Goal: Task Accomplishment & Management: Complete application form

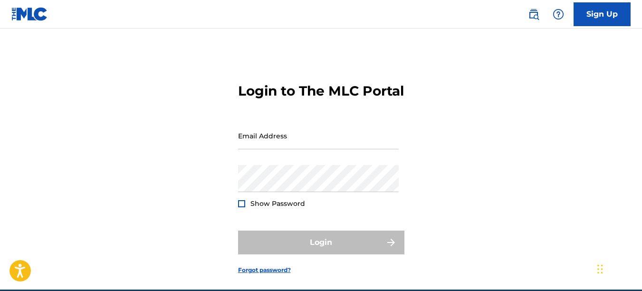
click at [245, 149] on input "Email Address" at bounding box center [318, 135] width 161 height 27
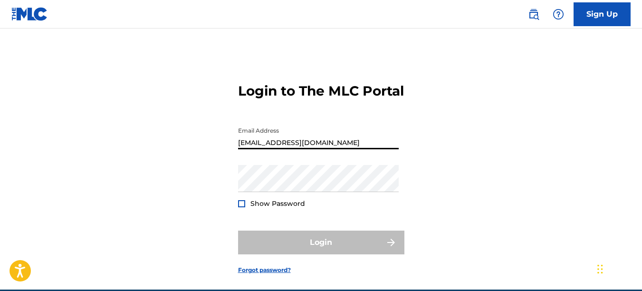
type input "[EMAIL_ADDRESS][DOMAIN_NAME]"
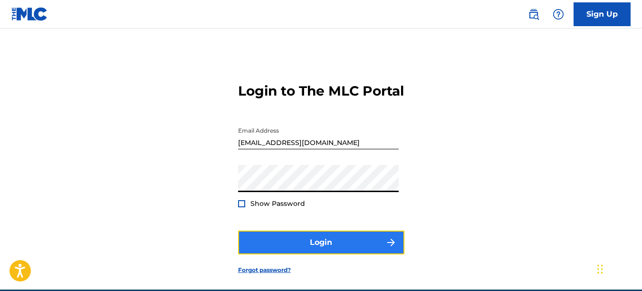
click at [362, 254] on button "Login" at bounding box center [321, 242] width 166 height 24
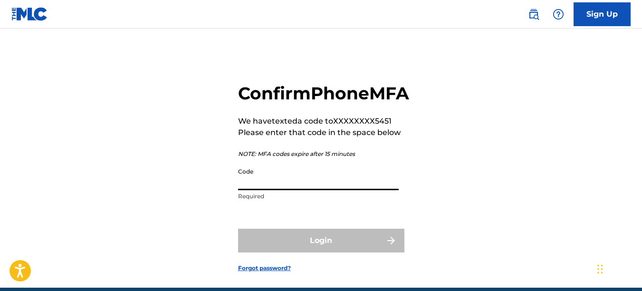
click at [275, 190] on input "Code" at bounding box center [318, 176] width 161 height 27
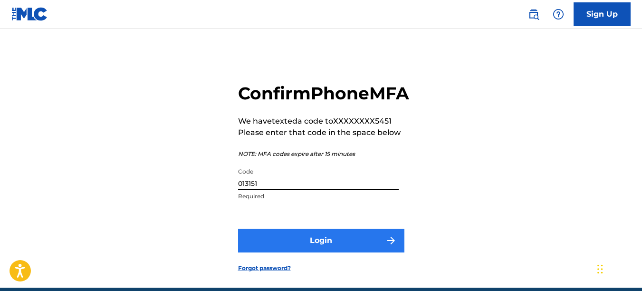
type input "013151"
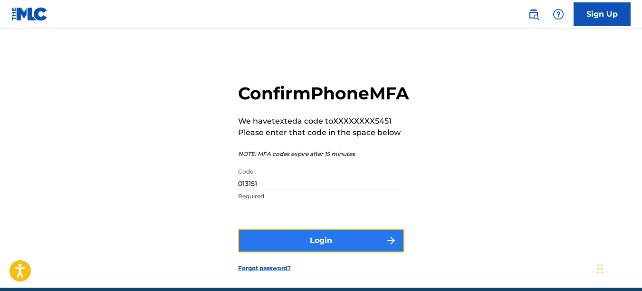
click at [297, 252] on button "Login" at bounding box center [321, 241] width 166 height 24
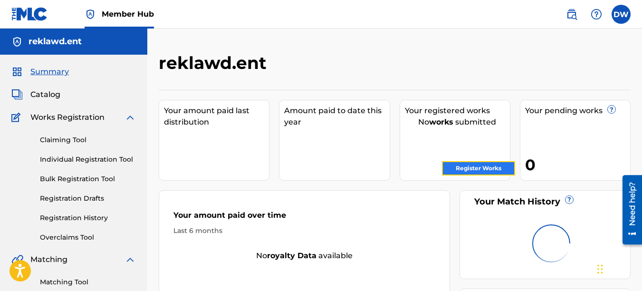
click at [485, 166] on link "Register Works" at bounding box center [478, 168] width 73 height 14
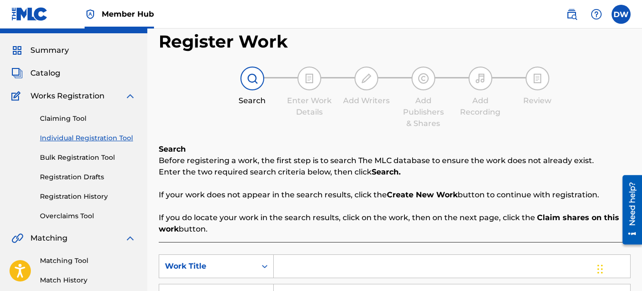
scroll to position [12, 0]
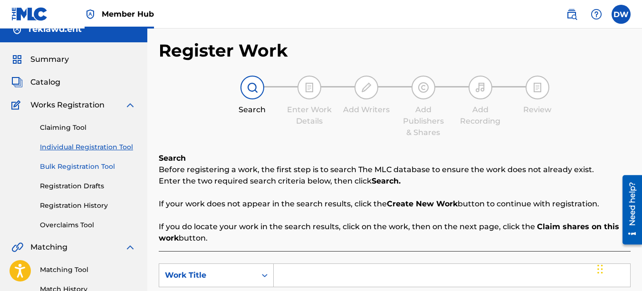
click at [72, 165] on link "Bulk Registration Tool" at bounding box center [88, 167] width 96 height 10
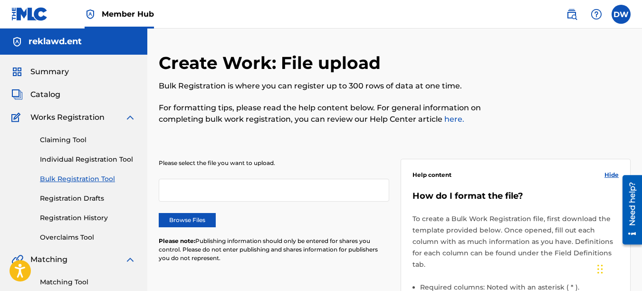
drag, startPoint x: 642, startPoint y: 102, endPoint x: 647, endPoint y: 111, distance: 10.4
click at [642, 111] on html "Accessibility Screen-Reader Guide, Feedback, and Issue Reporting | New window C…" at bounding box center [321, 145] width 642 height 291
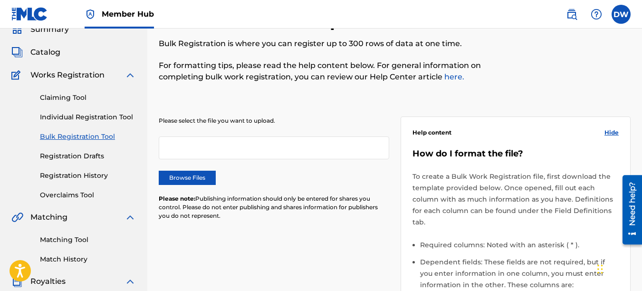
scroll to position [39, 0]
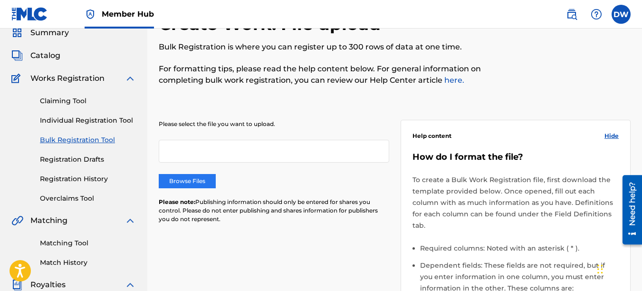
click at [192, 184] on label "Browse Files" at bounding box center [187, 181] width 57 height 14
click at [0, 0] on input "Browse Files" at bounding box center [0, 0] width 0 height 0
click at [104, 118] on link "Individual Registration Tool" at bounding box center [88, 120] width 96 height 10
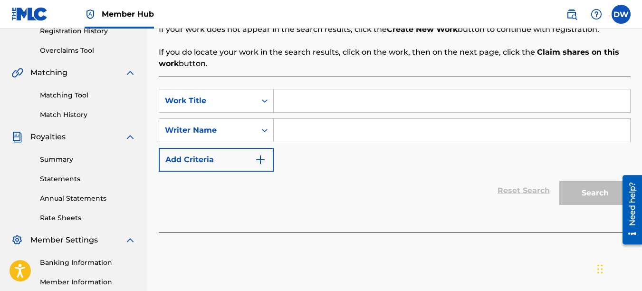
scroll to position [188, 0]
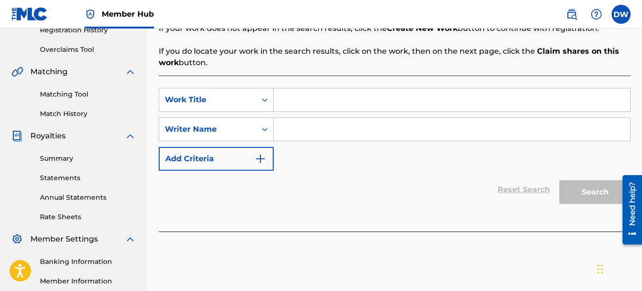
click at [276, 98] on input "Search Form" at bounding box center [452, 99] width 356 height 23
type input "MAN WITH A PLAN"
click at [350, 134] on input "Search Form" at bounding box center [452, 129] width 356 height 23
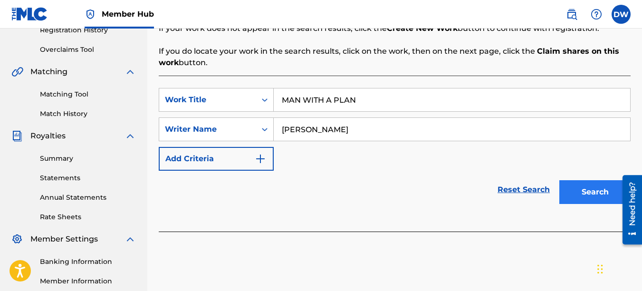
type input "[PERSON_NAME]"
click at [586, 194] on button "Search" at bounding box center [594, 192] width 71 height 24
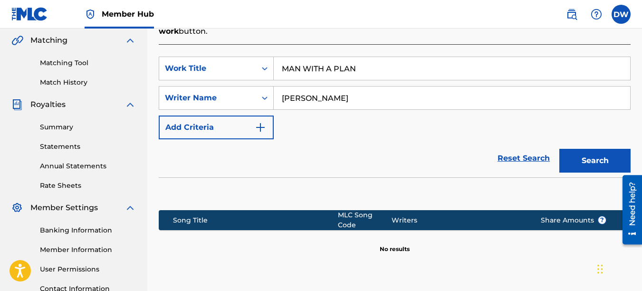
scroll to position [254, 0]
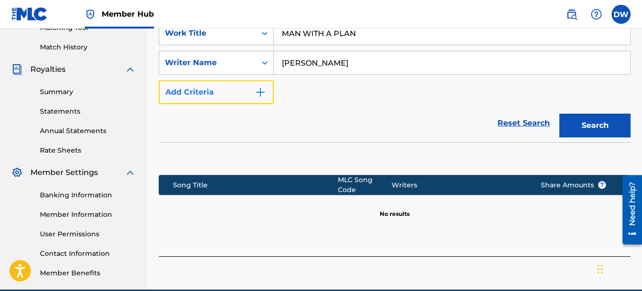
click at [258, 91] on img "Search Form" at bounding box center [260, 91] width 11 height 11
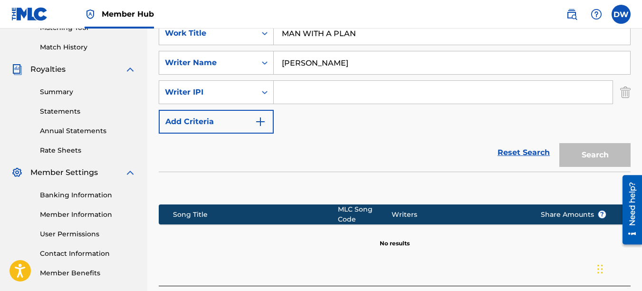
click at [288, 90] on input "Search Form" at bounding box center [443, 92] width 339 height 23
type input "742767418"
click at [609, 151] on button "Search" at bounding box center [594, 155] width 71 height 24
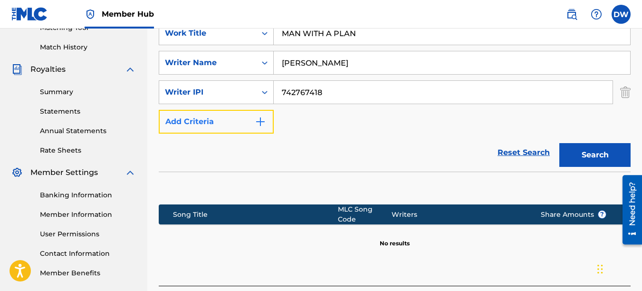
click at [264, 120] on img "Search Form" at bounding box center [260, 121] width 11 height 11
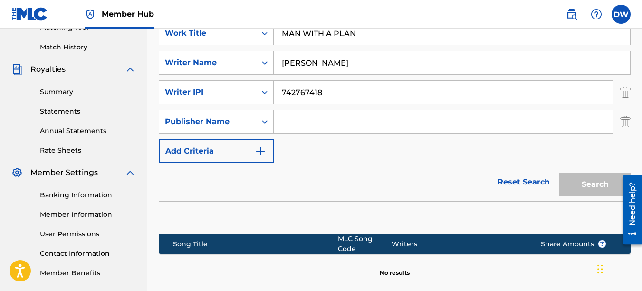
click at [288, 120] on input "Search Form" at bounding box center [443, 121] width 339 height 23
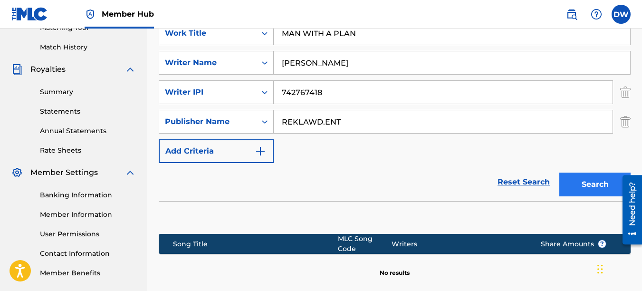
type input "REKLAWD.ENT"
click at [578, 182] on button "Search" at bounding box center [594, 185] width 71 height 24
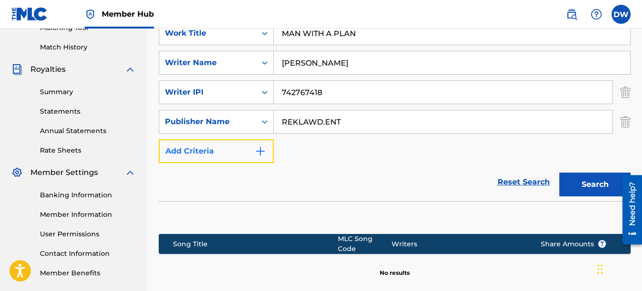
click at [261, 154] on img "Search Form" at bounding box center [260, 150] width 11 height 11
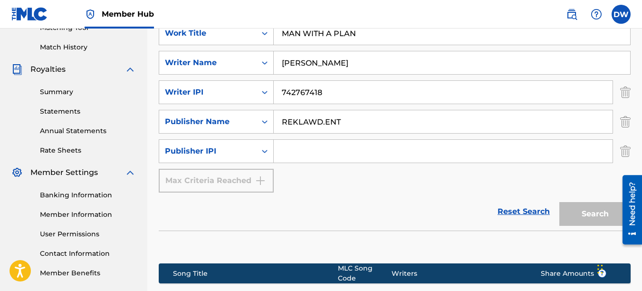
click at [293, 154] on input "Search Form" at bounding box center [443, 151] width 339 height 23
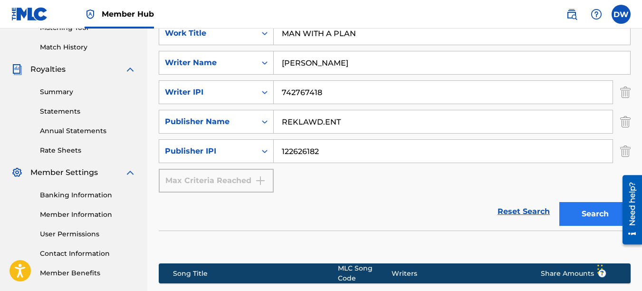
type input "122626182"
click at [582, 212] on button "Search" at bounding box center [594, 214] width 71 height 24
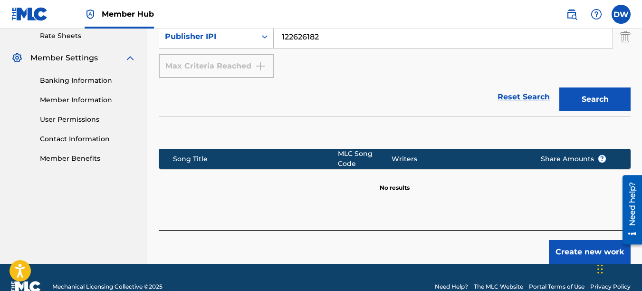
scroll to position [382, 0]
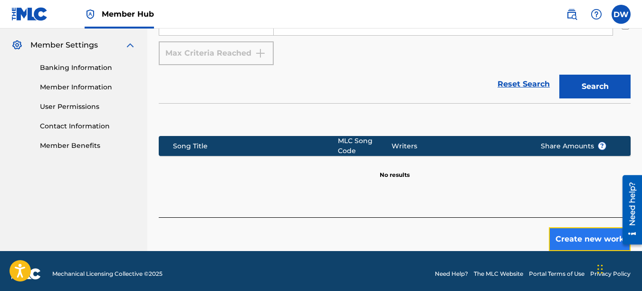
click at [575, 232] on button "Create new work" at bounding box center [590, 239] width 82 height 24
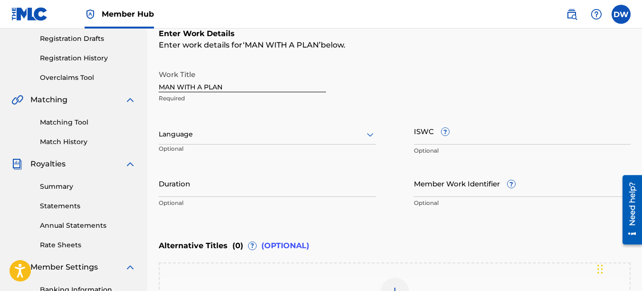
scroll to position [163, 0]
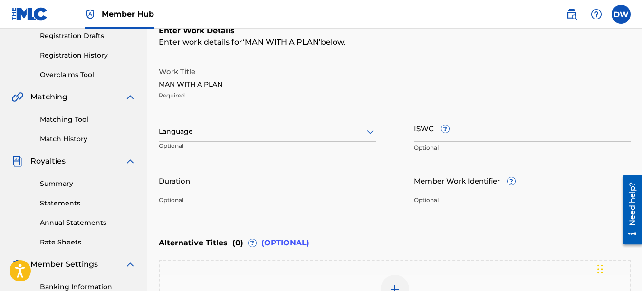
click at [366, 132] on icon at bounding box center [369, 131] width 11 height 11
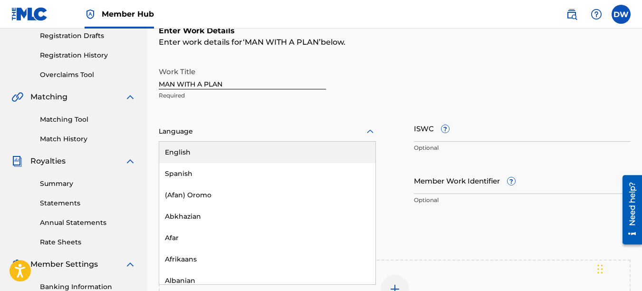
click at [316, 148] on div "English" at bounding box center [267, 152] width 216 height 21
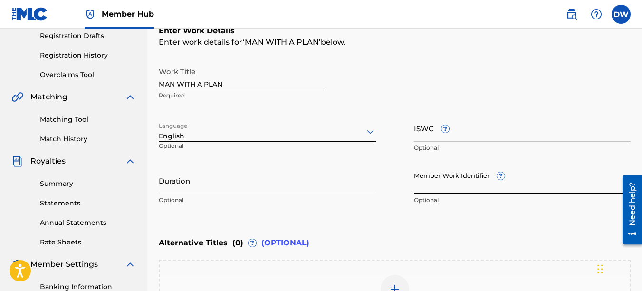
click at [480, 188] on input "Member Work Identifier ?" at bounding box center [522, 180] width 217 height 27
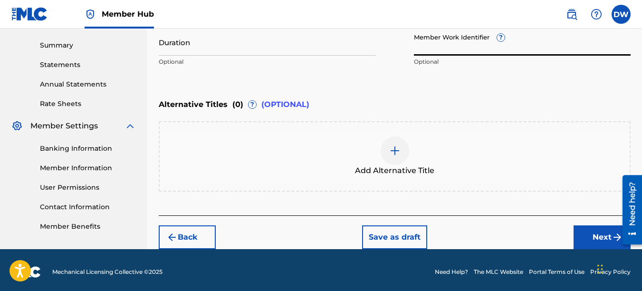
scroll to position [305, 0]
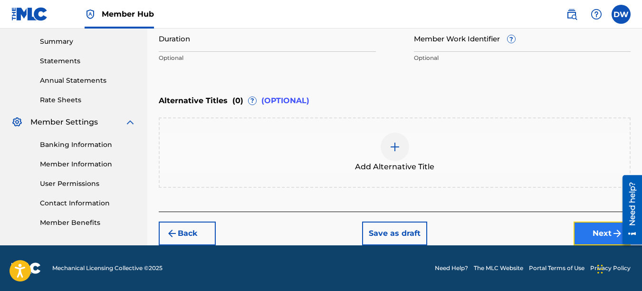
click at [593, 233] on button "Next" at bounding box center [602, 233] width 57 height 24
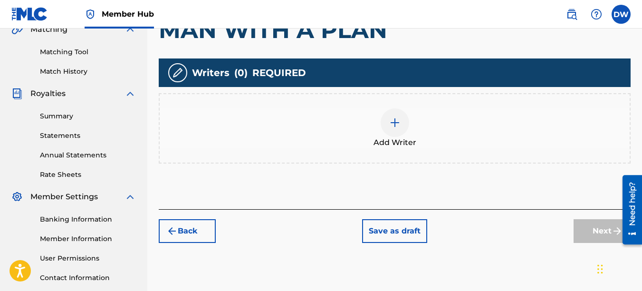
scroll to position [243, 0]
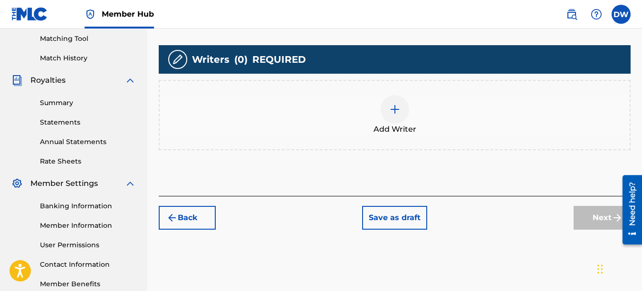
click at [395, 109] on img at bounding box center [394, 109] width 11 height 11
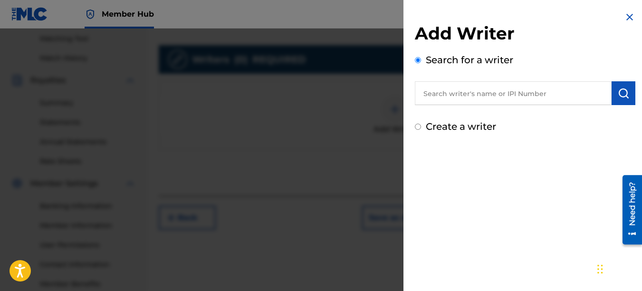
click at [441, 98] on input "text" at bounding box center [513, 93] width 197 height 24
click at [622, 94] on img "submit" at bounding box center [623, 92] width 11 height 11
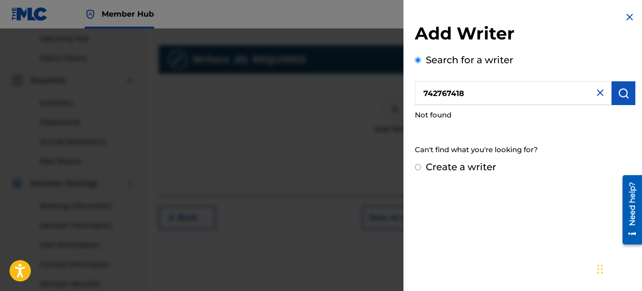
click at [419, 95] on input "742767418" at bounding box center [513, 93] width 197 height 24
type input "00742767418"
click at [628, 87] on button "submit" at bounding box center [624, 93] width 24 height 24
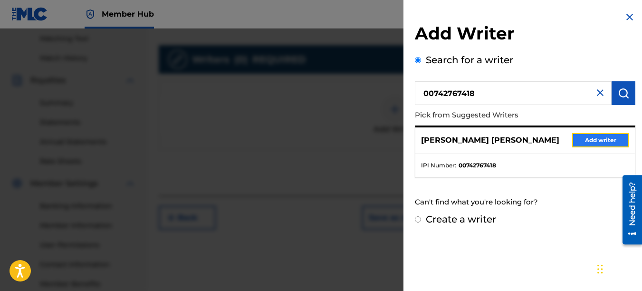
click at [591, 139] on button "Add writer" at bounding box center [600, 140] width 57 height 14
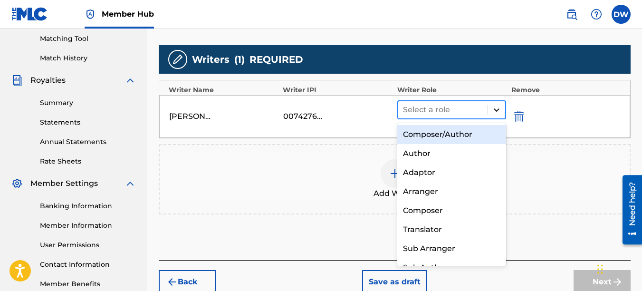
click at [500, 107] on icon at bounding box center [497, 110] width 10 height 10
click at [473, 138] on div "Composer/Author" at bounding box center [451, 134] width 109 height 19
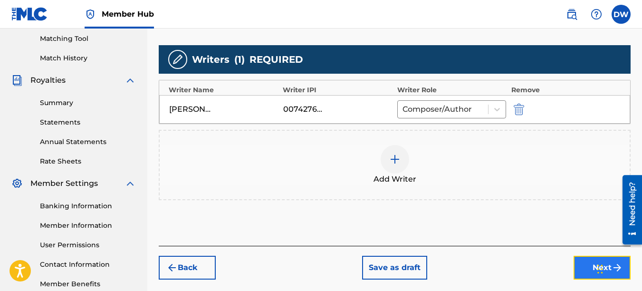
click at [586, 269] on button "Next" at bounding box center [602, 268] width 57 height 24
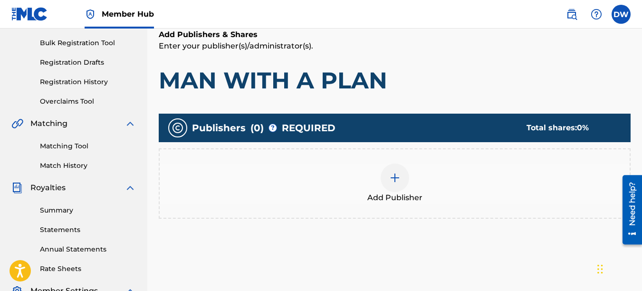
scroll to position [196, 0]
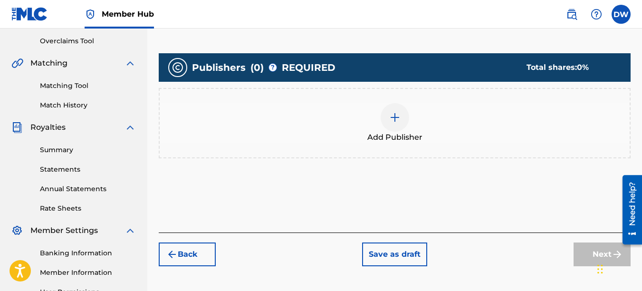
click at [397, 115] on img at bounding box center [394, 117] width 11 height 11
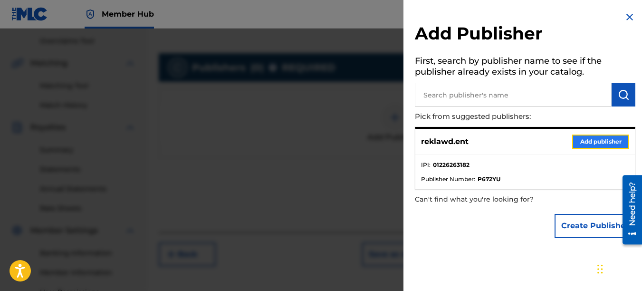
click at [579, 143] on button "Add publisher" at bounding box center [600, 141] width 57 height 14
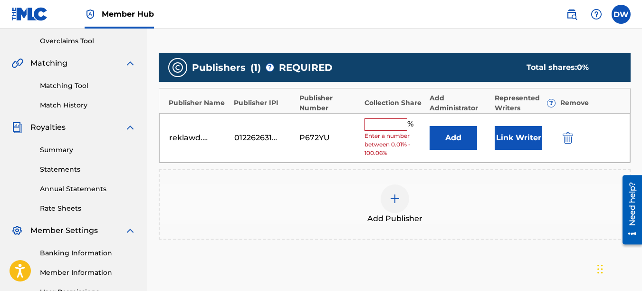
click at [377, 123] on input "text" at bounding box center [385, 124] width 43 height 12
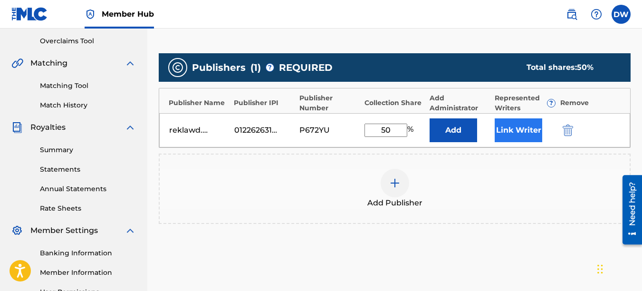
type input "50"
click at [522, 126] on button "Link Writer" at bounding box center [519, 130] width 48 height 24
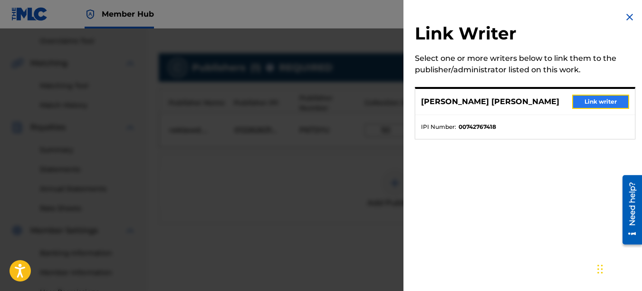
click at [583, 101] on button "Link writer" at bounding box center [600, 102] width 57 height 14
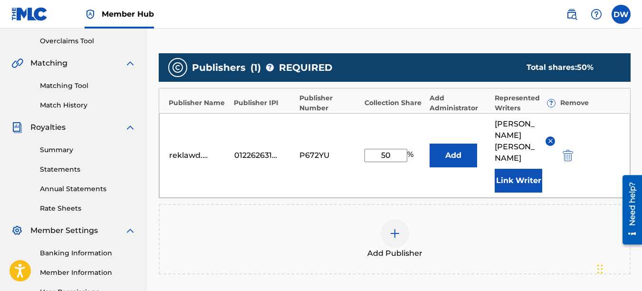
click at [384, 149] on input "50" at bounding box center [385, 155] width 43 height 13
type input "100"
drag, startPoint x: 642, startPoint y: 150, endPoint x: 647, endPoint y: 174, distance: 24.3
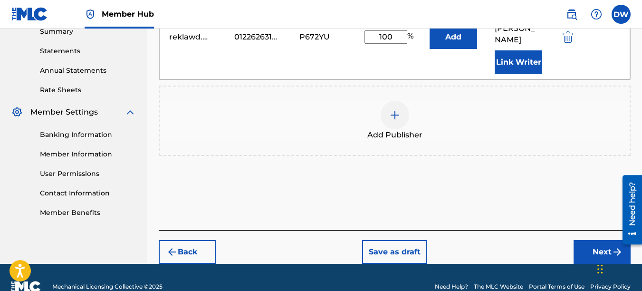
scroll to position [322, 0]
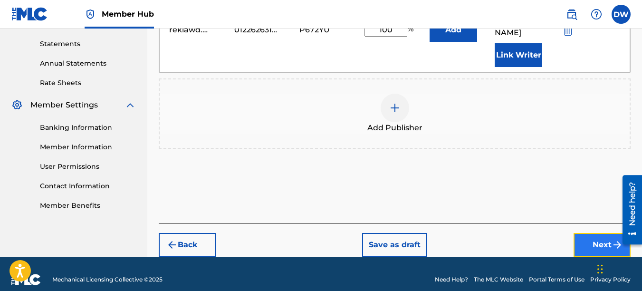
click at [594, 233] on button "Next" at bounding box center [602, 245] width 57 height 24
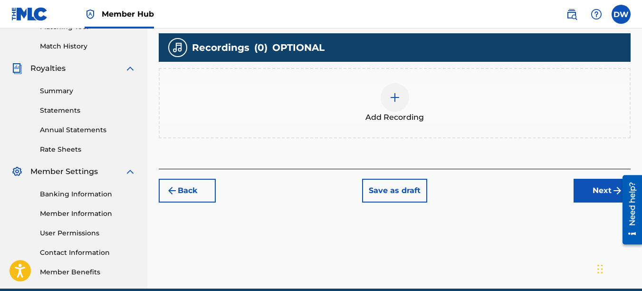
scroll to position [276, 0]
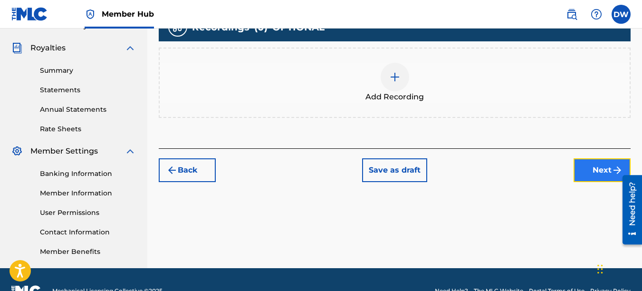
click at [591, 167] on button "Next" at bounding box center [602, 170] width 57 height 24
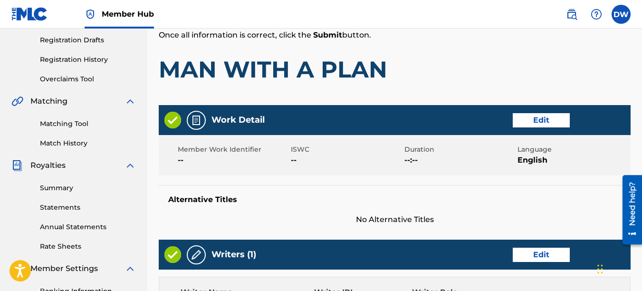
scroll to position [151, 0]
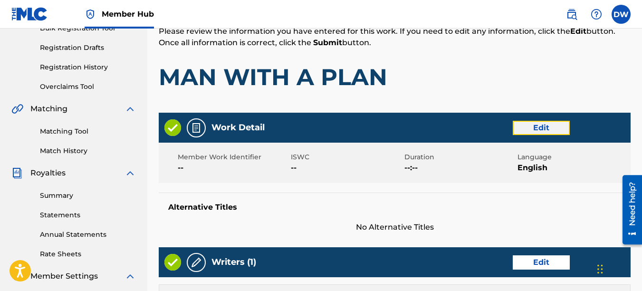
click at [543, 131] on button "Edit" at bounding box center [541, 128] width 57 height 14
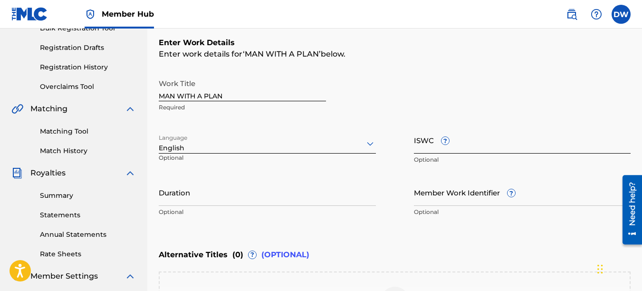
click at [430, 145] on input "ISWC ?" at bounding box center [522, 139] width 217 height 27
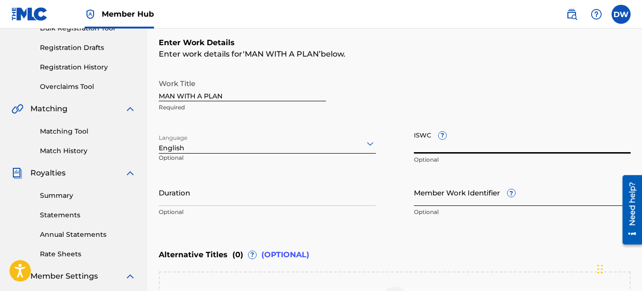
click at [420, 201] on input "Member Work Identifier ?" at bounding box center [522, 192] width 217 height 27
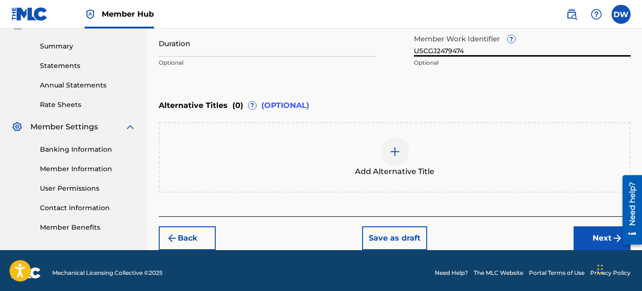
scroll to position [305, 0]
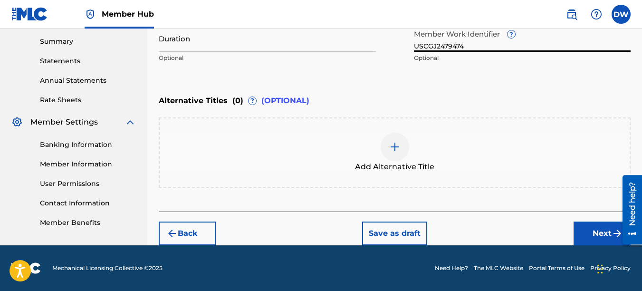
drag, startPoint x: 644, startPoint y: 147, endPoint x: 10, endPoint y: 57, distance: 640.8
type input "USCGJ2479474"
click at [610, 229] on button "Next" at bounding box center [602, 233] width 57 height 24
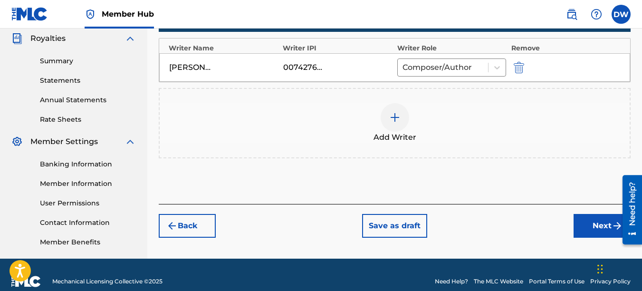
scroll to position [298, 0]
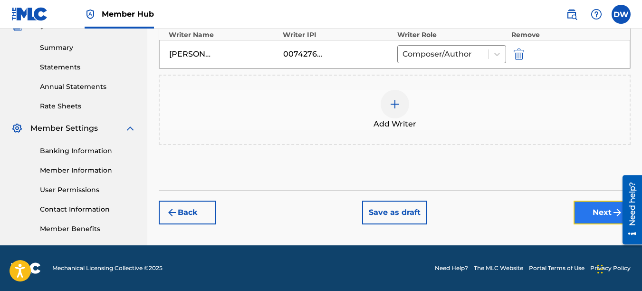
click at [590, 218] on button "Next" at bounding box center [602, 213] width 57 height 24
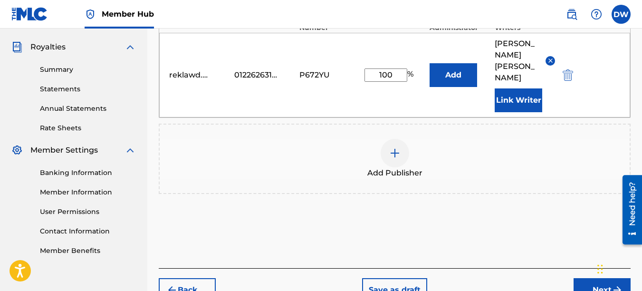
scroll to position [282, 0]
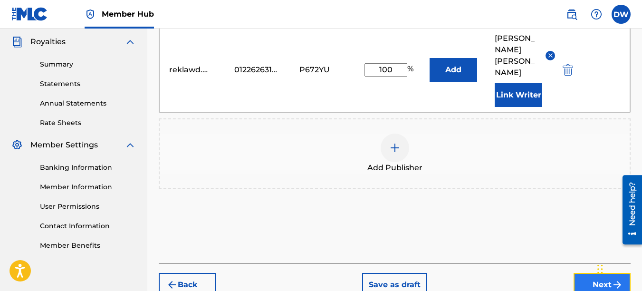
click at [593, 273] on button "Next" at bounding box center [602, 285] width 57 height 24
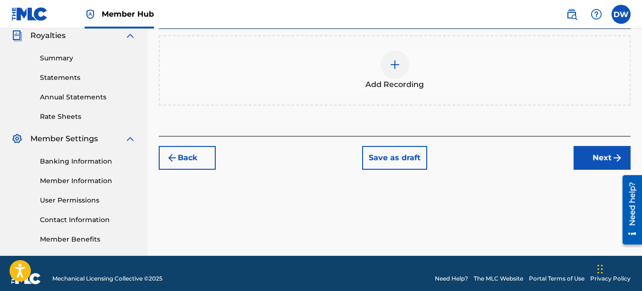
scroll to position [291, 0]
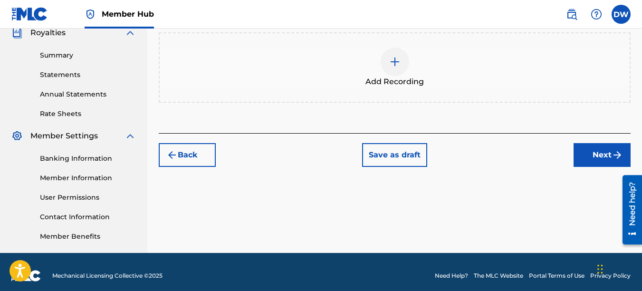
click at [395, 66] on img at bounding box center [394, 61] width 11 height 11
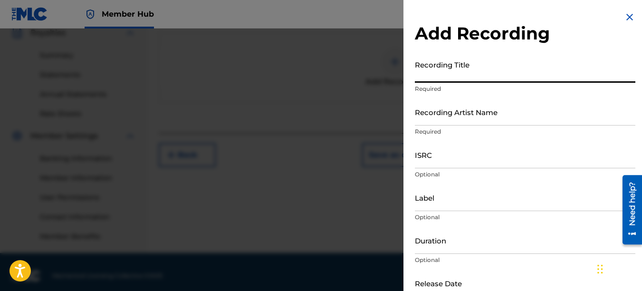
click at [451, 75] on input "Recording Title" at bounding box center [525, 69] width 221 height 27
type input "MAN WITH A PLAN"
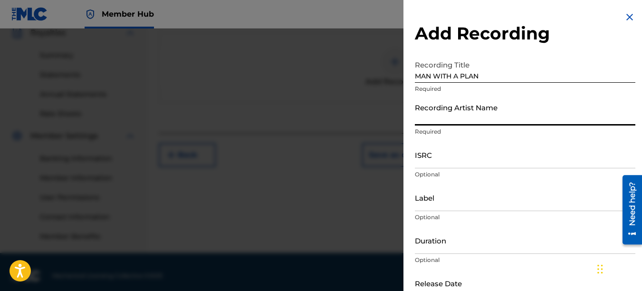
click at [444, 116] on input "Recording Artist Name" at bounding box center [525, 111] width 221 height 27
type input "PAIN"
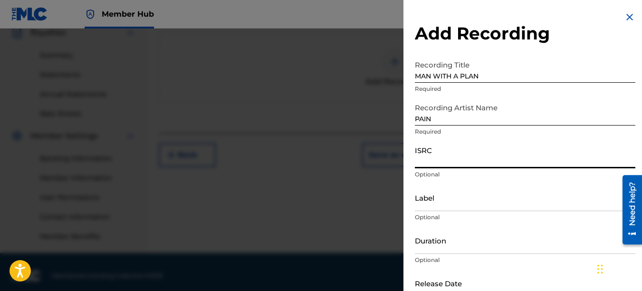
click at [441, 164] on input "ISRC" at bounding box center [525, 154] width 221 height 27
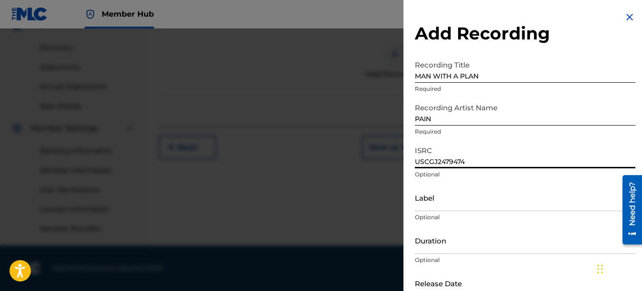
type input "USCGJ2479474"
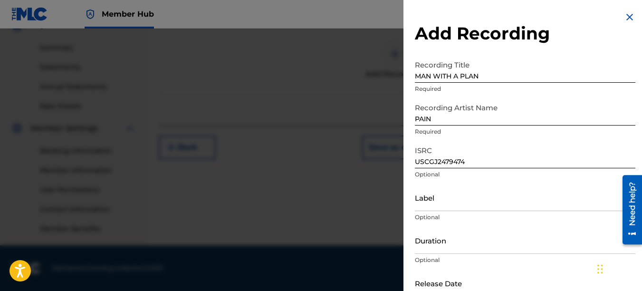
click at [488, 283] on input "text" at bounding box center [455, 282] width 81 height 27
select select "8"
select select "2025"
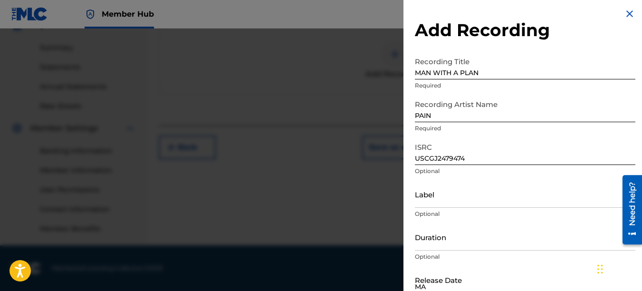
type input "M"
type input "[DATE]"
click at [370, 72] on div at bounding box center [321, 174] width 642 height 291
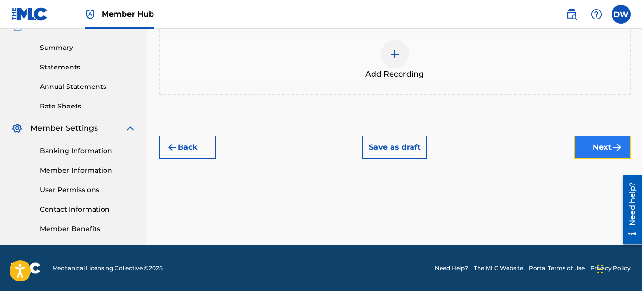
click at [580, 146] on button "Next" at bounding box center [602, 147] width 57 height 24
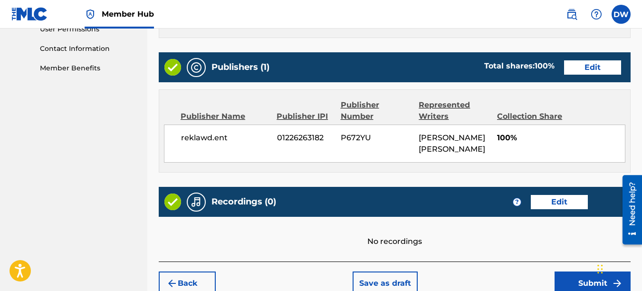
scroll to position [503, 0]
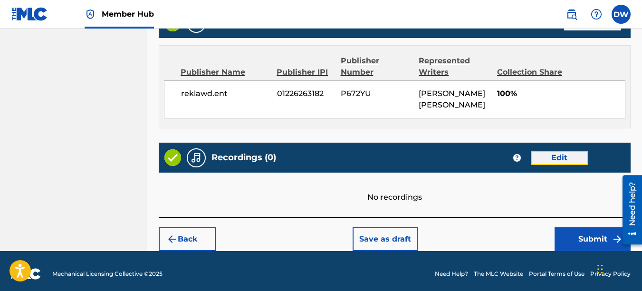
click at [563, 153] on button "Edit" at bounding box center [559, 158] width 57 height 14
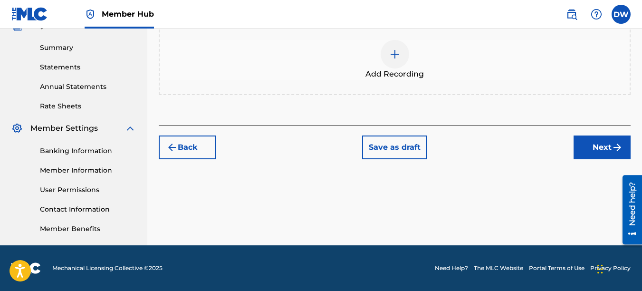
click at [398, 59] on img at bounding box center [394, 53] width 11 height 11
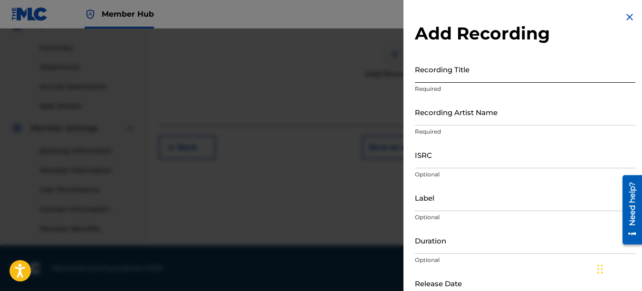
click at [451, 74] on input "Recording Title" at bounding box center [525, 69] width 221 height 27
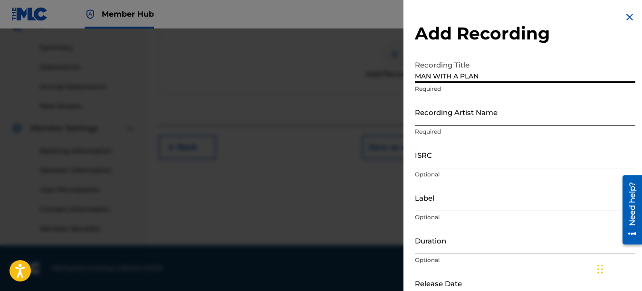
type input "MAN WITH A PLAN"
click at [442, 124] on input "Recording Artist Name" at bounding box center [525, 111] width 221 height 27
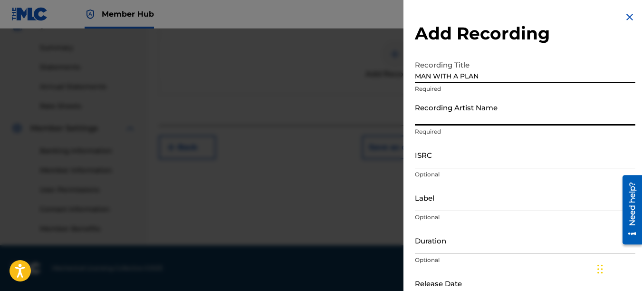
type input "PAIN"
type input "[DATE]"
click at [451, 162] on input "ISRC" at bounding box center [525, 154] width 221 height 27
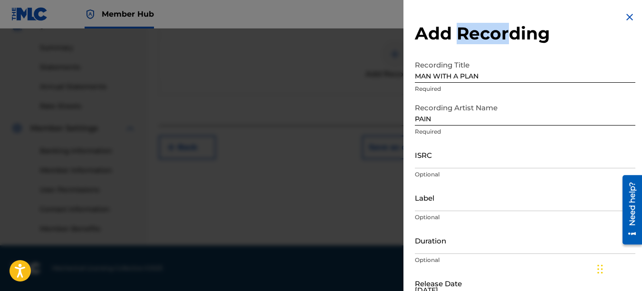
drag, startPoint x: 509, startPoint y: 13, endPoint x: 479, endPoint y: 0, distance: 32.4
click at [479, 0] on div "Add Recording Recording Title MAN WITH A PLAN Required Recording Artist Name PA…" at bounding box center [524, 173] width 243 height 347
drag, startPoint x: 479, startPoint y: 0, endPoint x: 594, endPoint y: 18, distance: 115.8
click at [594, 18] on div "Add Recording Recording Title MAN WITH A PLAN Required Recording Artist Name PA…" at bounding box center [524, 173] width 243 height 347
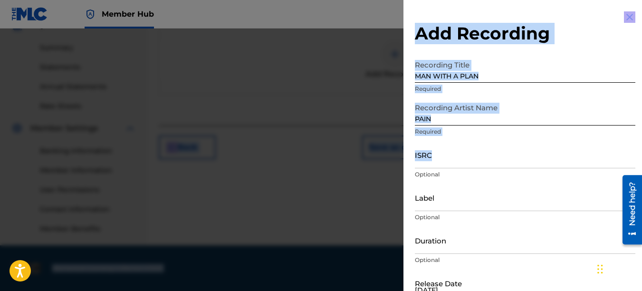
drag, startPoint x: 642, startPoint y: 163, endPoint x: 644, endPoint y: 98, distance: 65.1
drag, startPoint x: 644, startPoint y: 98, endPoint x: 555, endPoint y: 54, distance: 99.5
click at [555, 54] on div "Add Recording Recording Title MAN WITH A PLAN Required Recording Artist Name PA…" at bounding box center [524, 173] width 243 height 347
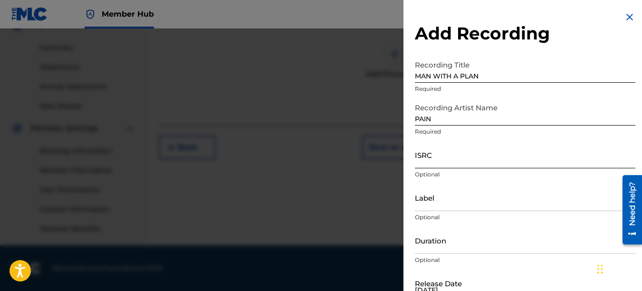
click at [440, 156] on input "ISRC" at bounding box center [525, 154] width 221 height 27
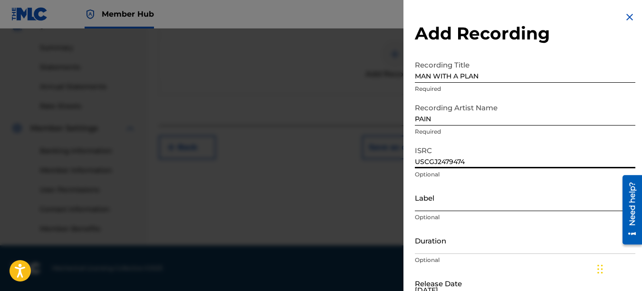
type input "USCGJ2479474"
click at [460, 199] on input "Label" at bounding box center [525, 197] width 221 height 27
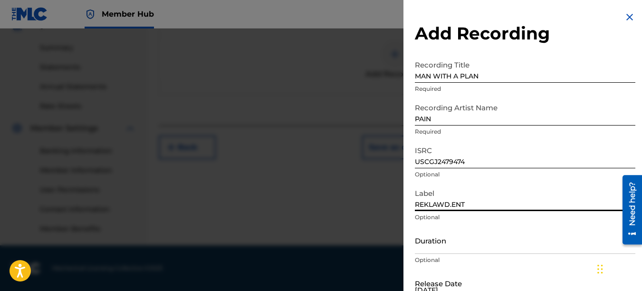
type input "REKLAWD.ENT"
click at [599, 268] on div "Chat Widget" at bounding box center [619, 268] width 48 height 46
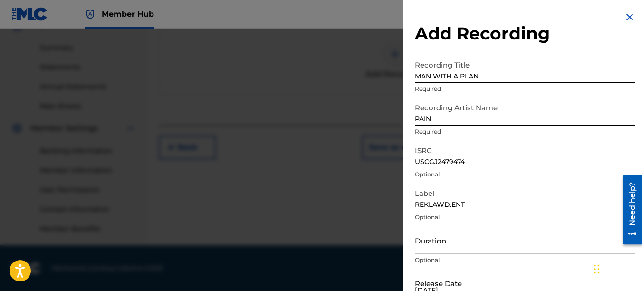
click at [598, 266] on div "Chat Widget" at bounding box center [615, 268] width 48 height 46
click at [515, 204] on input "REKLAWD.ENT" at bounding box center [525, 197] width 221 height 27
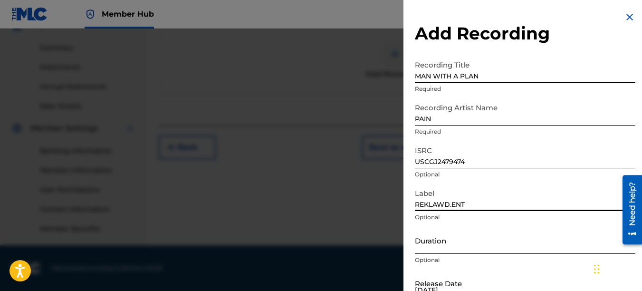
click at [503, 240] on input "Duration" at bounding box center [525, 240] width 221 height 27
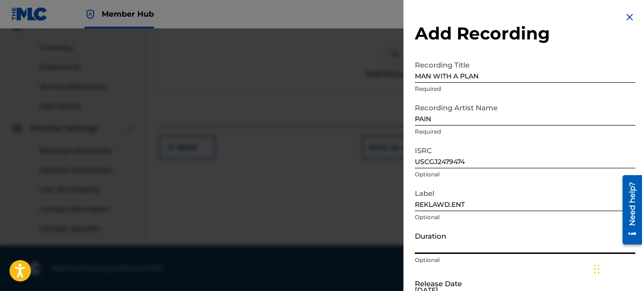
click at [503, 274] on div "Release Date [DATE] Optional" at bounding box center [525, 290] width 221 height 43
select select "8"
select select "2025"
click at [486, 278] on input "[DATE]" at bounding box center [455, 282] width 81 height 27
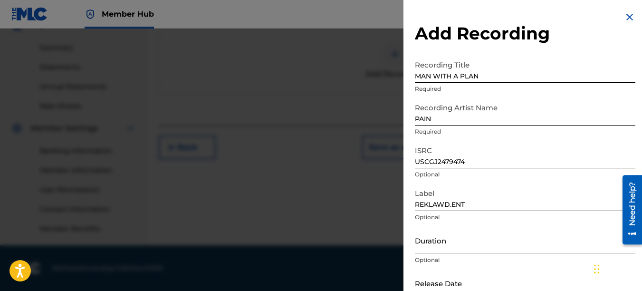
click at [553, 275] on div "Release Date Optional" at bounding box center [525, 290] width 221 height 43
click at [642, 282] on div "Add Recording Recording Title MAN WITH A PLAN Required Recording Artist Name PA…" at bounding box center [524, 173] width 243 height 347
click at [595, 269] on div "Chat Widget" at bounding box center [615, 268] width 48 height 46
drag, startPoint x: 598, startPoint y: 272, endPoint x: 317, endPoint y: 140, distance: 310.6
click at [317, 140] on div "Chat Widget" at bounding box center [331, 136] width 48 height 46
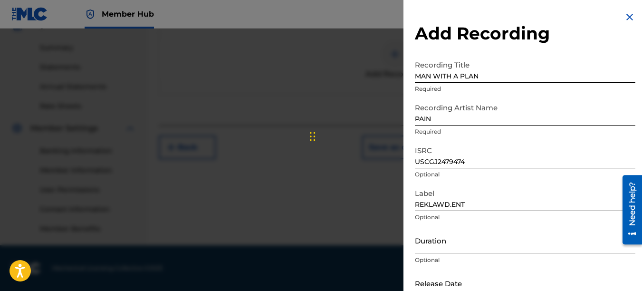
click at [639, 230] on div "Need help?" at bounding box center [632, 208] width 19 height 69
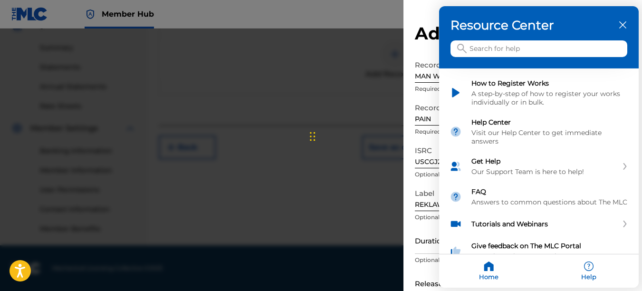
click at [624, 24] on icon "close resource center" at bounding box center [622, 24] width 7 height 7
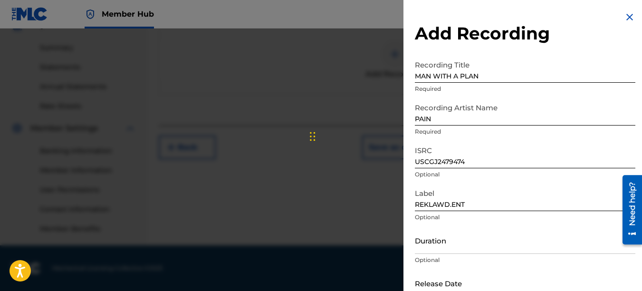
click at [573, 276] on div "Release Date Optional" at bounding box center [525, 290] width 221 height 43
drag, startPoint x: 573, startPoint y: 276, endPoint x: 588, endPoint y: 53, distance: 223.4
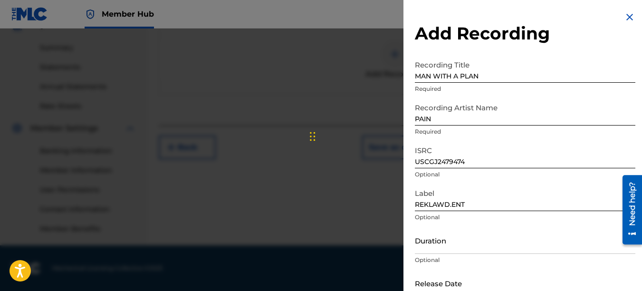
click at [588, 53] on div "Add Recording Recording Title MAN WITH A PLAN Required Recording Artist Name PA…" at bounding box center [524, 173] width 243 height 347
click at [597, 172] on p "Optional" at bounding box center [525, 174] width 221 height 9
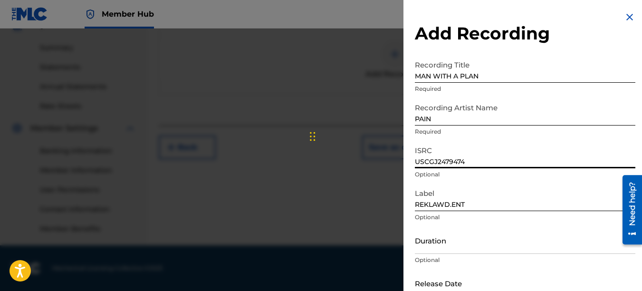
click at [592, 158] on input "USCGJ2479474" at bounding box center [525, 154] width 221 height 27
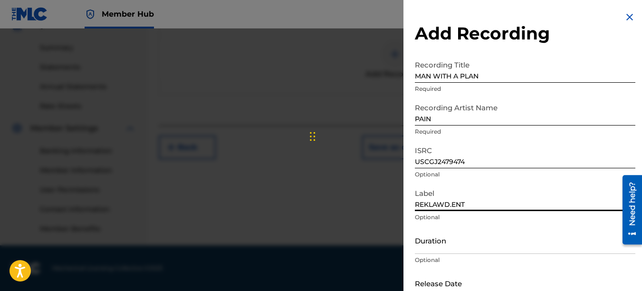
click at [589, 199] on input "REKLAWD.ENT" at bounding box center [525, 197] width 221 height 27
click at [582, 240] on input "Duration" at bounding box center [525, 240] width 221 height 27
click at [585, 282] on div "Release Date Optional" at bounding box center [525, 290] width 221 height 43
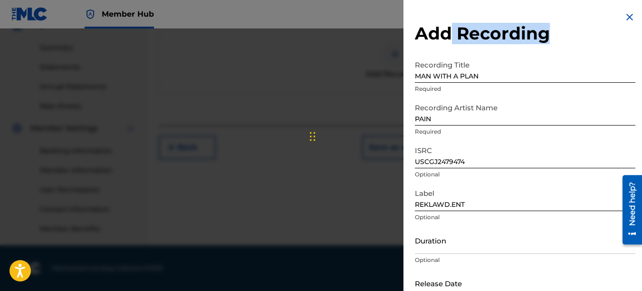
drag, startPoint x: 452, startPoint y: 4, endPoint x: 566, endPoint y: 21, distance: 114.9
click at [566, 21] on div "Add Recording Recording Title MAN WITH A PLAN Required Recording Artist Name PA…" at bounding box center [524, 173] width 243 height 347
drag, startPoint x: 566, startPoint y: 21, endPoint x: 541, endPoint y: 55, distance: 41.4
click at [541, 55] on div "Add Recording Recording Title MAN WITH A PLAN Required Recording Artist Name PA…" at bounding box center [524, 173] width 243 height 347
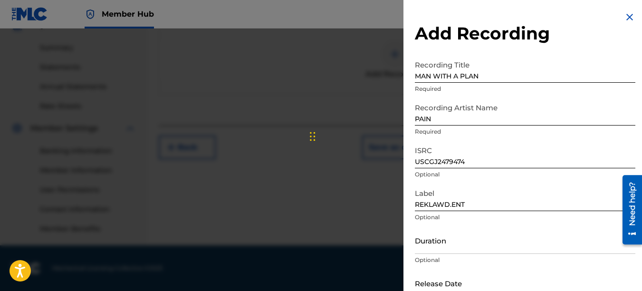
click at [532, 68] on input "MAN WITH A PLAN" at bounding box center [525, 69] width 221 height 27
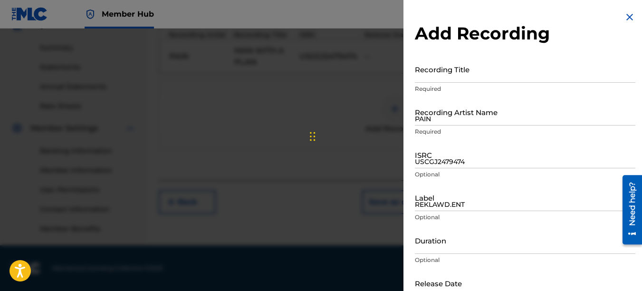
click at [631, 18] on img at bounding box center [629, 16] width 11 height 11
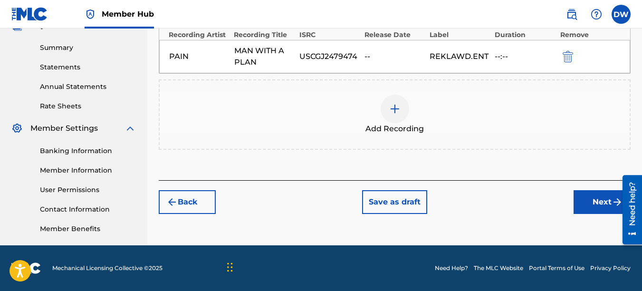
drag, startPoint x: 315, startPoint y: 144, endPoint x: 236, endPoint y: 274, distance: 152.9
click at [236, 274] on div "Chat Widget" at bounding box center [248, 266] width 48 height 46
click at [594, 198] on button "Next" at bounding box center [602, 202] width 57 height 24
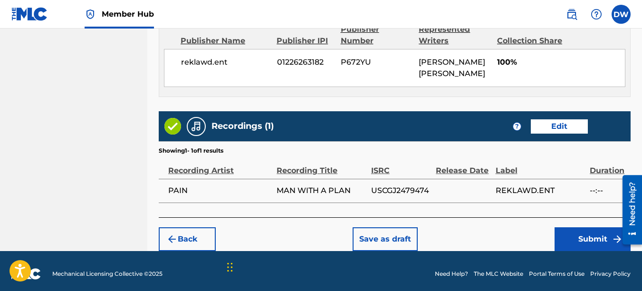
scroll to position [536, 0]
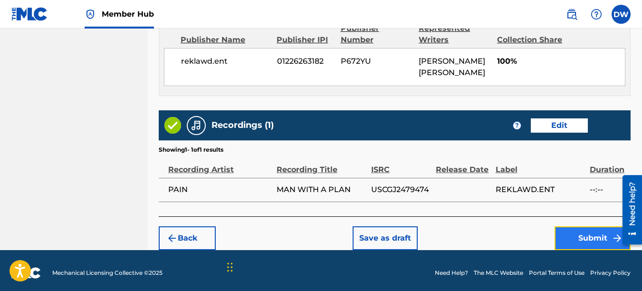
click at [572, 234] on button "Submit" at bounding box center [593, 238] width 76 height 24
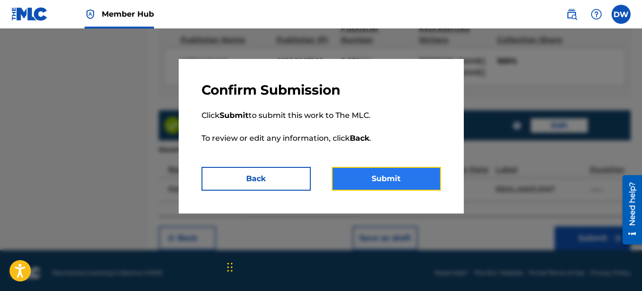
click at [381, 174] on button "Submit" at bounding box center [386, 179] width 109 height 24
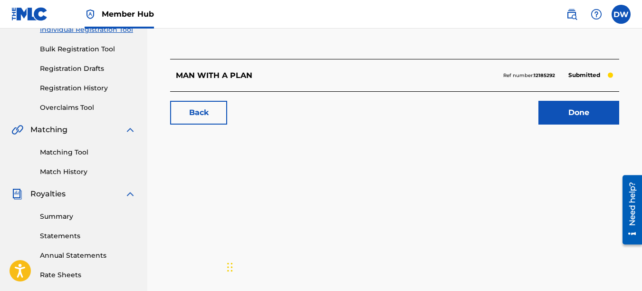
scroll to position [147, 0]
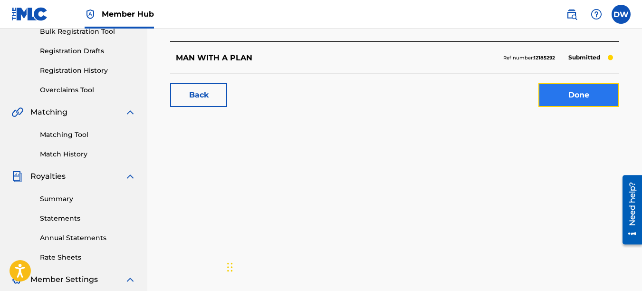
click at [578, 104] on link "Done" at bounding box center [578, 95] width 81 height 24
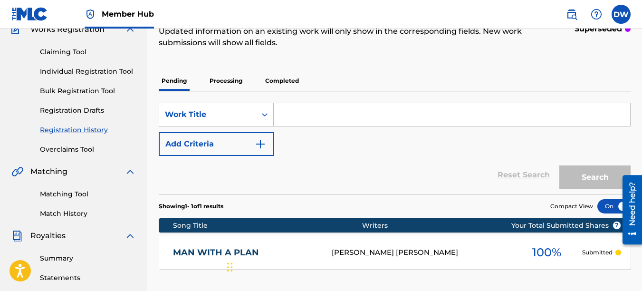
scroll to position [94, 0]
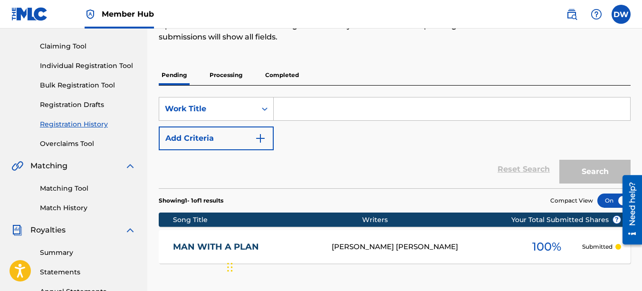
click at [282, 111] on input "Search Form" at bounding box center [452, 108] width 356 height 23
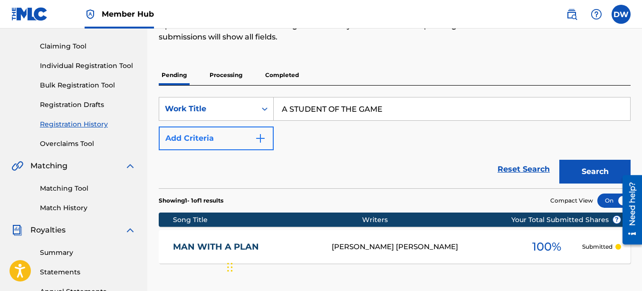
type input "A STUDENT OF THE GAME"
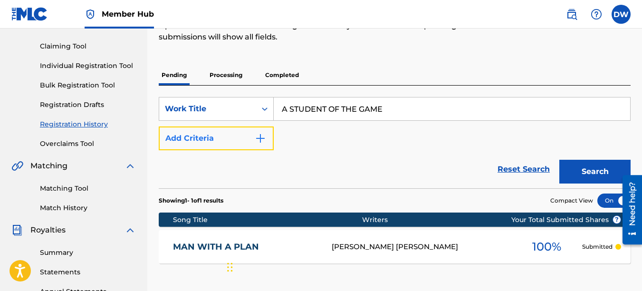
click at [258, 141] on img "Search Form" at bounding box center [260, 138] width 11 height 11
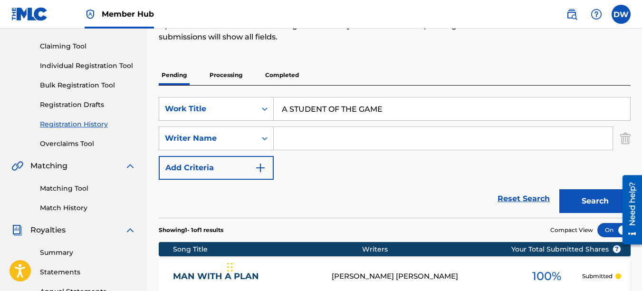
click at [288, 142] on input "Search Form" at bounding box center [443, 138] width 339 height 23
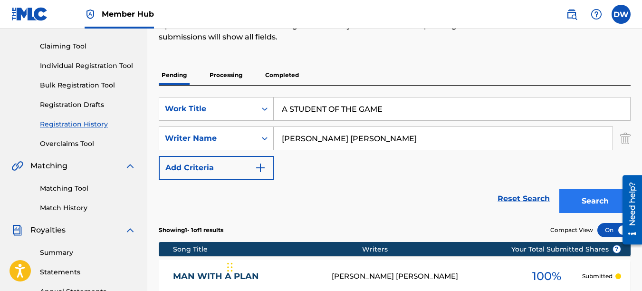
type input "[PERSON_NAME] [PERSON_NAME]"
click at [583, 199] on button "Search" at bounding box center [594, 201] width 71 height 24
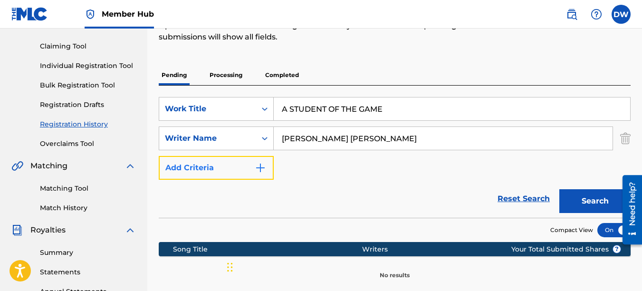
click at [260, 166] on img "Search Form" at bounding box center [260, 167] width 11 height 11
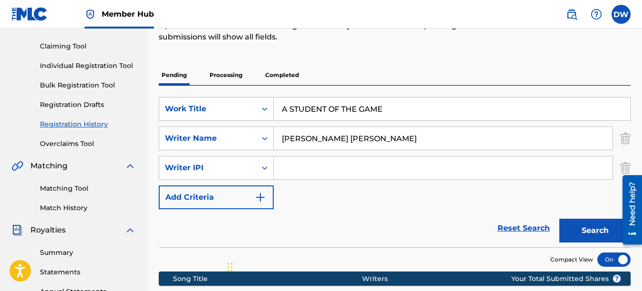
click at [286, 165] on input "Search Form" at bounding box center [443, 167] width 339 height 23
type input "00742767418"
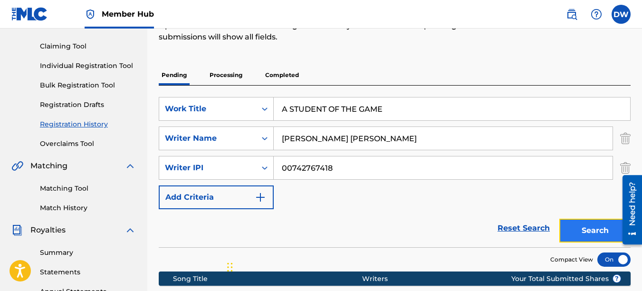
click at [594, 228] on button "Search" at bounding box center [594, 231] width 71 height 24
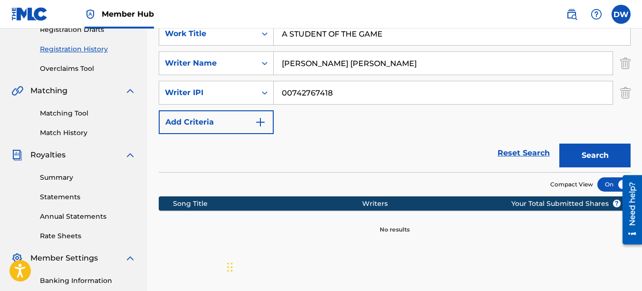
scroll to position [167, 0]
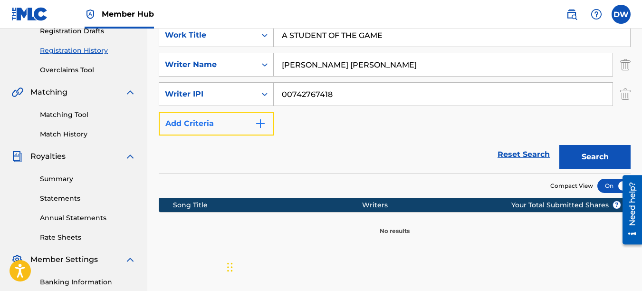
click at [263, 126] on img "Search Form" at bounding box center [260, 123] width 11 height 11
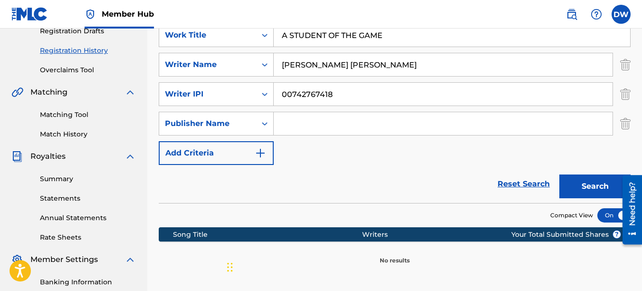
click at [296, 125] on input "Search Form" at bounding box center [443, 123] width 339 height 23
type input "REKLAWD.ENT"
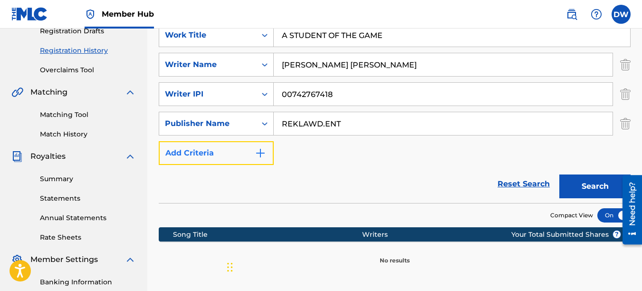
click at [265, 154] on img "Search Form" at bounding box center [260, 152] width 11 height 11
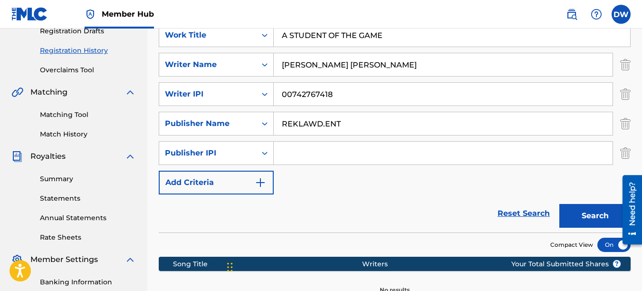
click at [289, 157] on input "Search Form" at bounding box center [443, 153] width 339 height 23
type input "122626182"
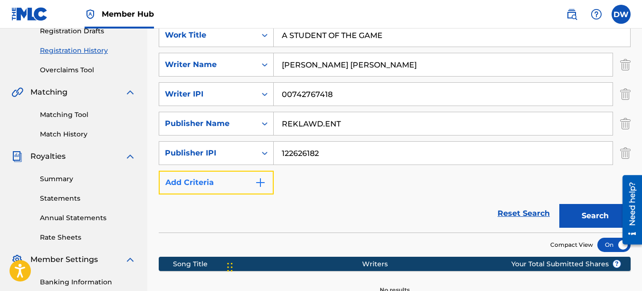
click at [261, 182] on img "Search Form" at bounding box center [260, 182] width 11 height 11
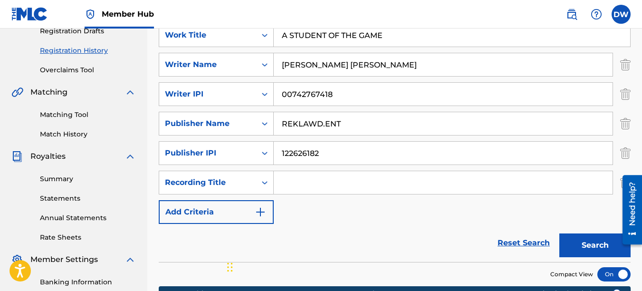
click at [298, 186] on input "Search Form" at bounding box center [443, 182] width 339 height 23
type input "A STUDENT OF THE GAME"
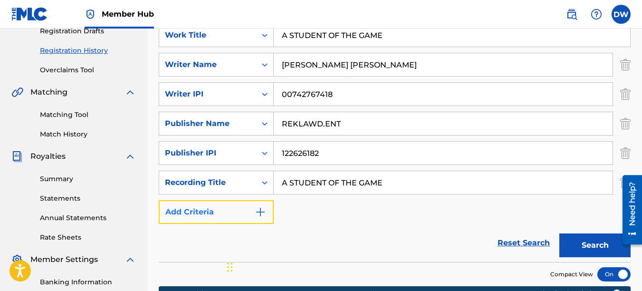
click at [260, 215] on img "Search Form" at bounding box center [260, 211] width 11 height 11
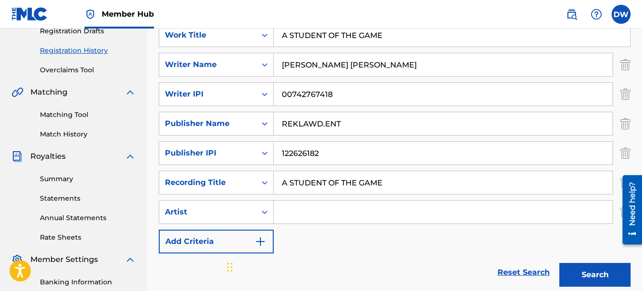
click at [287, 210] on input "Search Form" at bounding box center [443, 212] width 339 height 23
type input "PAIN"
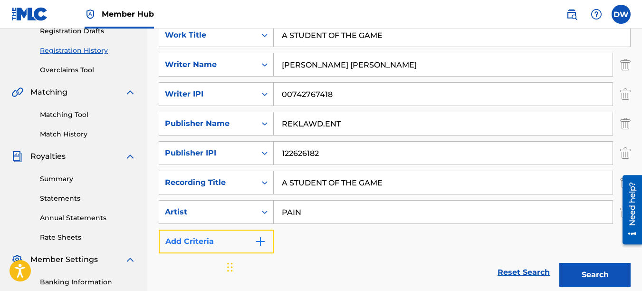
click at [262, 241] on img "Search Form" at bounding box center [260, 241] width 11 height 11
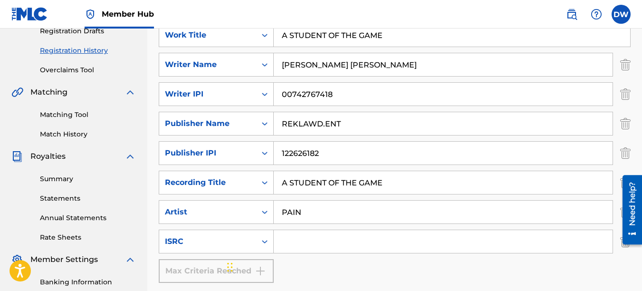
click at [317, 245] on input "Search Form" at bounding box center [443, 241] width 339 height 23
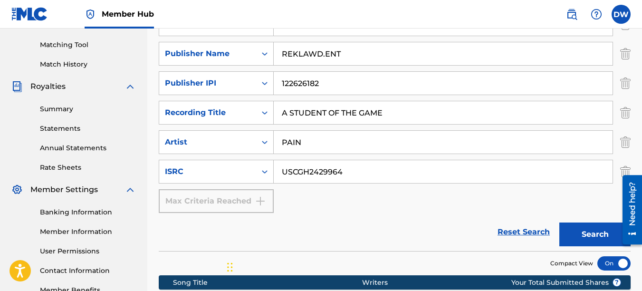
scroll to position [273, 0]
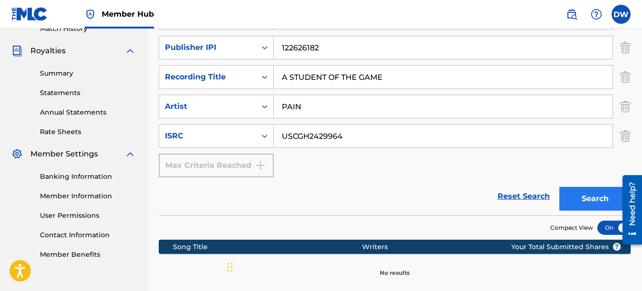
type input "USCGH2429964"
click at [575, 203] on button "Search" at bounding box center [594, 199] width 71 height 24
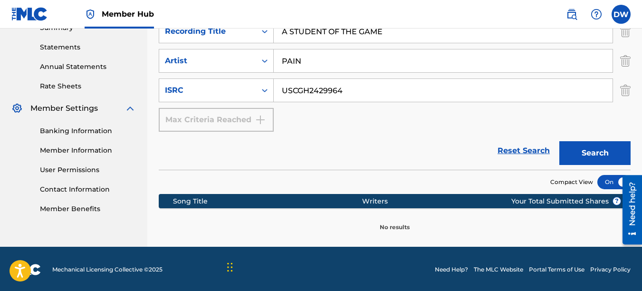
scroll to position [320, 0]
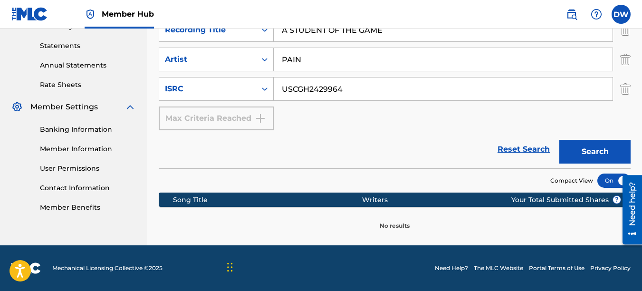
drag, startPoint x: 644, startPoint y: 151, endPoint x: 25, endPoint y: 38, distance: 629.9
drag, startPoint x: 642, startPoint y: 160, endPoint x: 645, endPoint y: 171, distance: 11.9
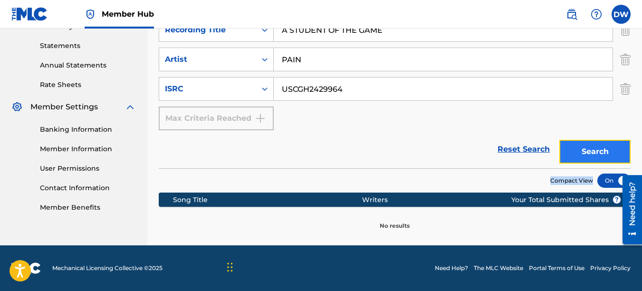
click at [584, 146] on button "Search" at bounding box center [594, 152] width 71 height 24
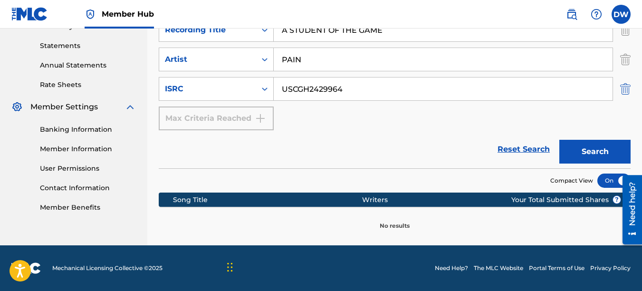
click at [625, 87] on img "Search Form" at bounding box center [625, 89] width 10 height 24
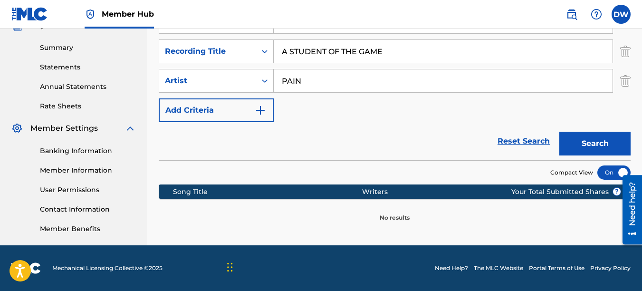
scroll to position [298, 0]
click at [627, 77] on img "Search Form" at bounding box center [625, 81] width 10 height 24
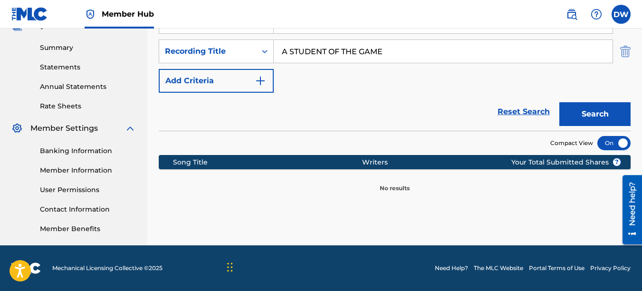
click at [627, 52] on img "Search Form" at bounding box center [625, 51] width 10 height 24
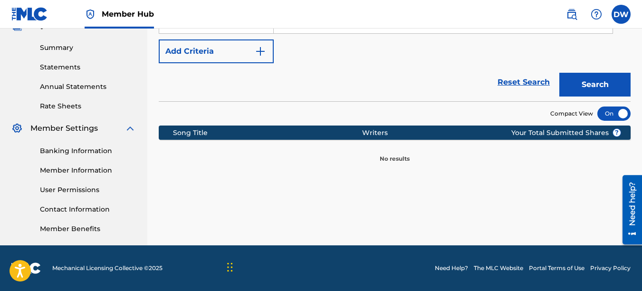
click at [596, 208] on div "Registration History Registration History is a record of new work submissions o…" at bounding box center [394, -1] width 495 height 491
click at [604, 84] on button "Search" at bounding box center [594, 85] width 71 height 24
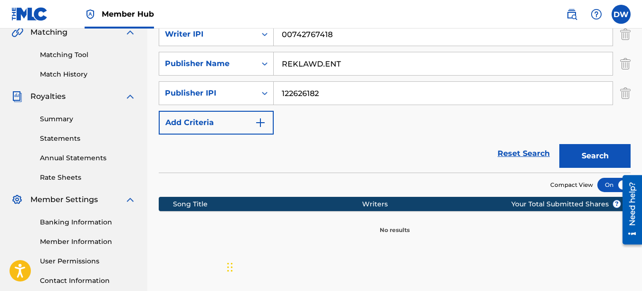
scroll to position [222, 0]
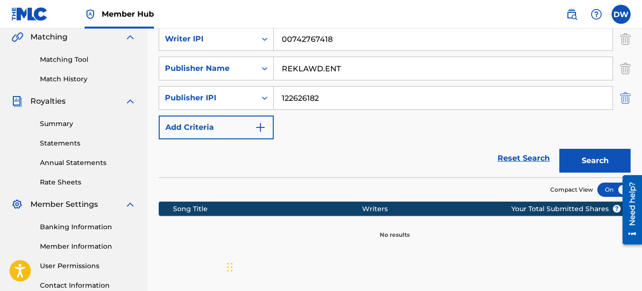
click at [623, 99] on img "Search Form" at bounding box center [625, 98] width 10 height 24
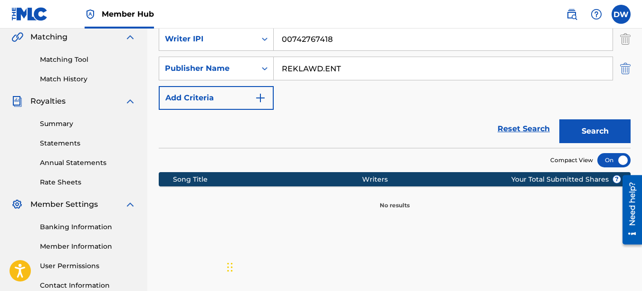
click at [624, 64] on img "Search Form" at bounding box center [625, 69] width 10 height 24
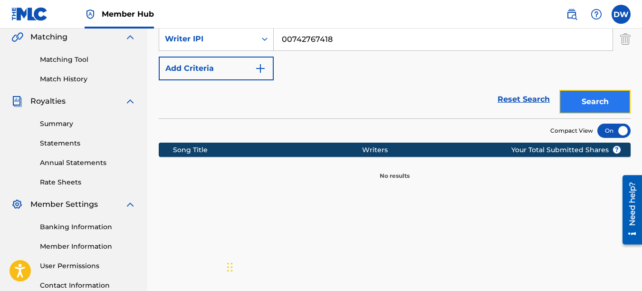
click at [595, 99] on button "Search" at bounding box center [594, 102] width 71 height 24
click at [630, 34] on img "Search Form" at bounding box center [625, 39] width 10 height 24
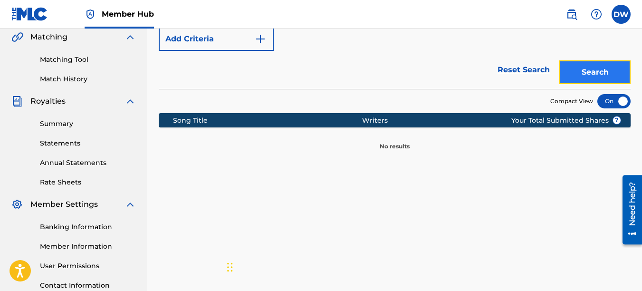
click at [604, 71] on button "Search" at bounding box center [594, 72] width 71 height 24
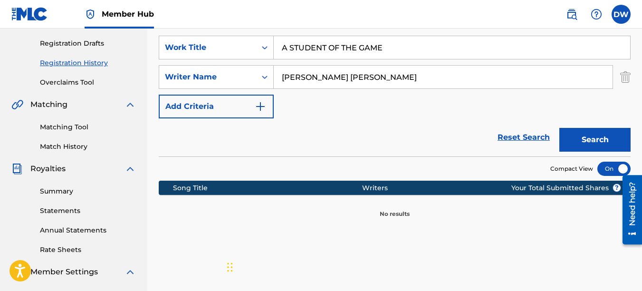
scroll to position [153, 0]
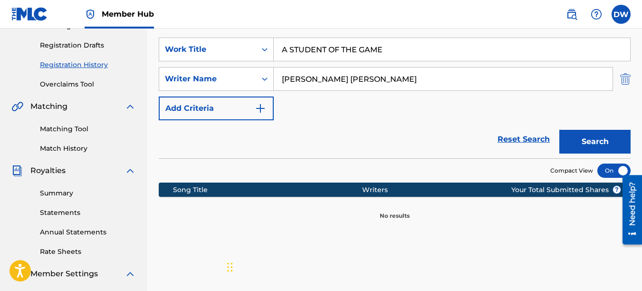
click at [624, 80] on img "Search Form" at bounding box center [625, 79] width 10 height 24
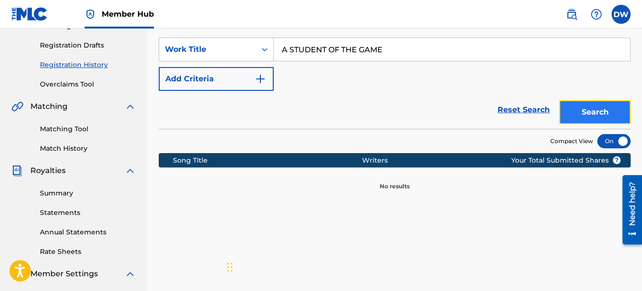
click at [597, 115] on button "Search" at bounding box center [594, 112] width 71 height 24
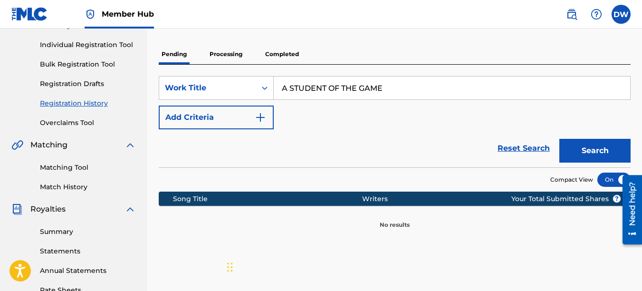
scroll to position [163, 0]
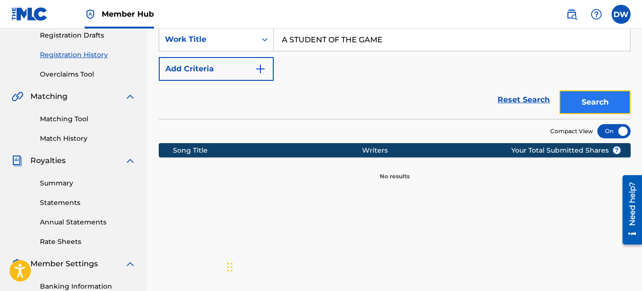
click at [575, 100] on button "Search" at bounding box center [594, 102] width 71 height 24
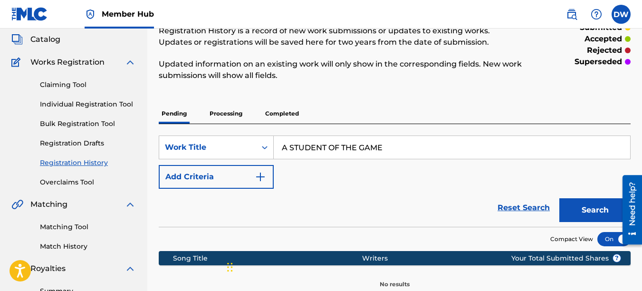
scroll to position [92, 0]
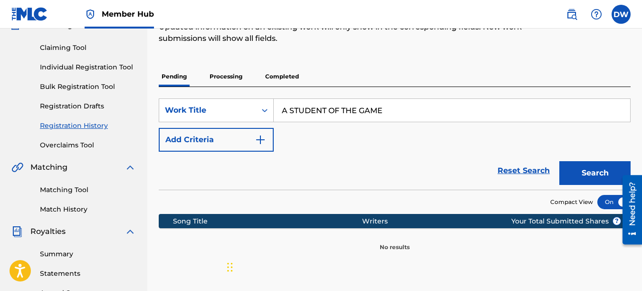
click at [404, 105] on input "A STUDENT OF THE GAME" at bounding box center [452, 110] width 356 height 23
type input "A"
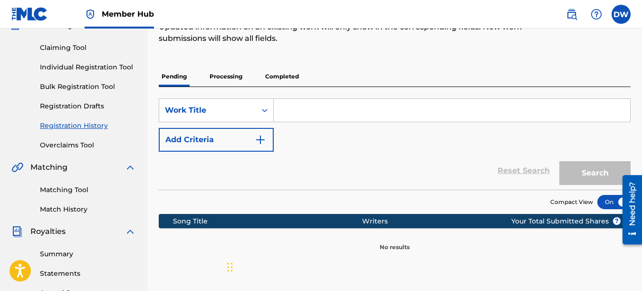
click at [304, 108] on input "Search Form" at bounding box center [452, 110] width 356 height 23
type input "A STUDENT OF THE GAME"
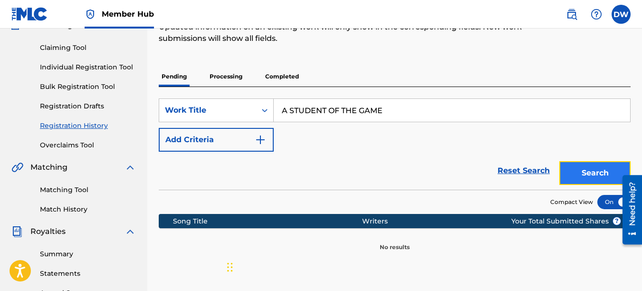
click at [575, 169] on button "Search" at bounding box center [594, 173] width 71 height 24
click at [608, 202] on div at bounding box center [613, 202] width 33 height 14
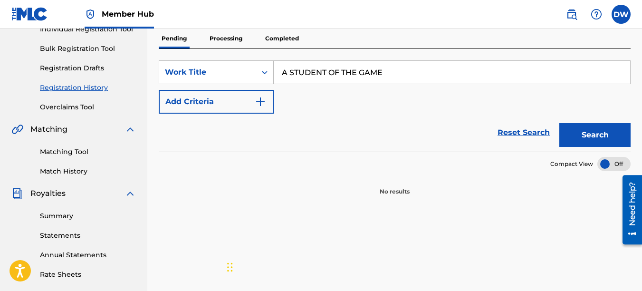
scroll to position [107, 0]
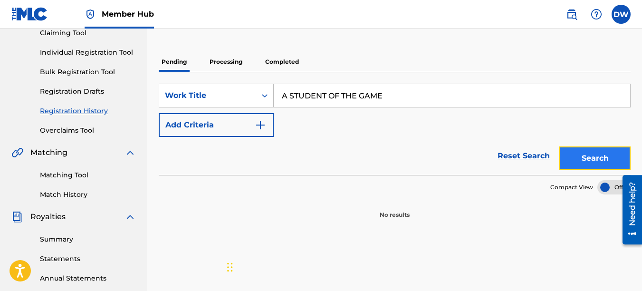
click at [576, 157] on button "Search" at bounding box center [594, 158] width 71 height 24
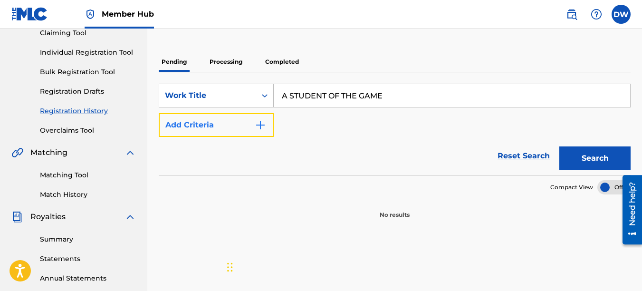
click at [262, 125] on img "Search Form" at bounding box center [260, 124] width 11 height 11
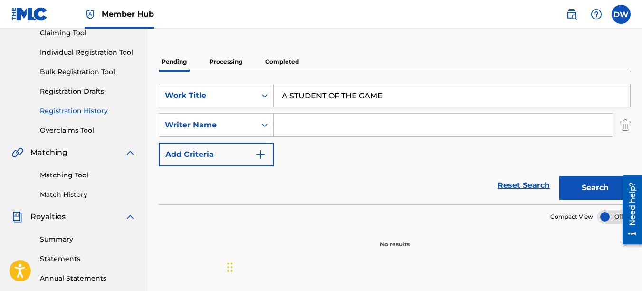
click at [297, 120] on input "Search Form" at bounding box center [443, 125] width 339 height 23
type input "[PERSON_NAME] [PERSON_NAME]"
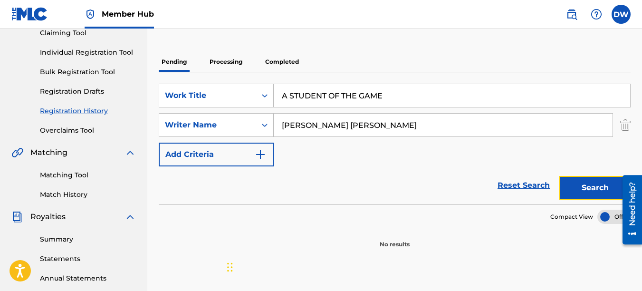
click at [581, 184] on button "Search" at bounding box center [594, 188] width 71 height 24
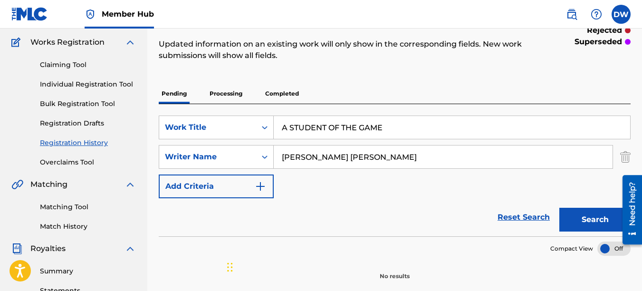
scroll to position [43, 0]
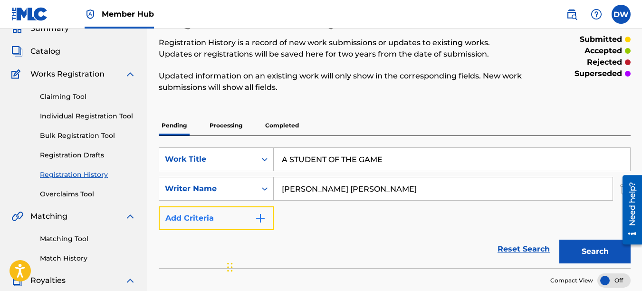
click at [266, 220] on button "Add Criteria" at bounding box center [216, 218] width 115 height 24
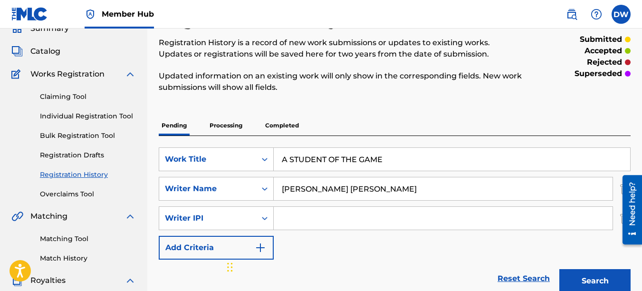
click at [288, 213] on input "Search Form" at bounding box center [443, 218] width 339 height 23
click at [297, 219] on input "Search Form" at bounding box center [443, 218] width 339 height 23
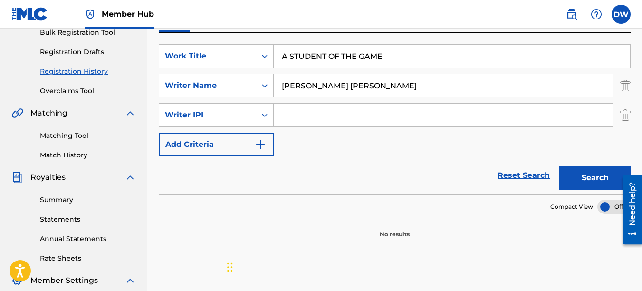
scroll to position [149, 0]
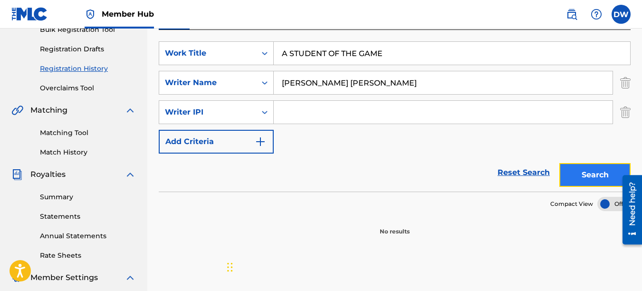
click at [587, 184] on button "Search" at bounding box center [594, 175] width 71 height 24
click at [327, 112] on input "Search Form" at bounding box center [443, 112] width 339 height 23
type input "00742767418"
click at [583, 175] on button "Search" at bounding box center [594, 175] width 71 height 24
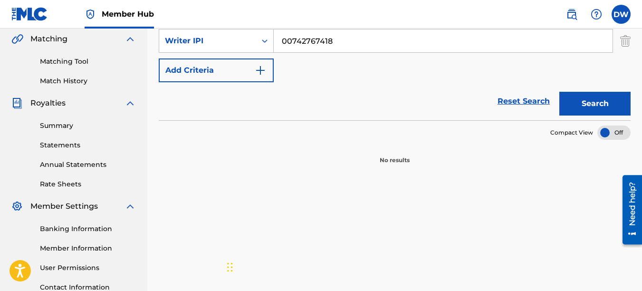
scroll to position [226, 0]
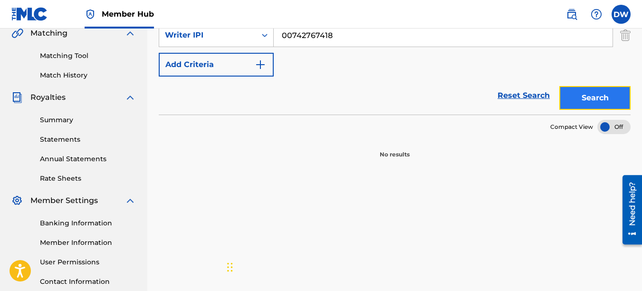
click at [572, 99] on button "Search" at bounding box center [594, 98] width 71 height 24
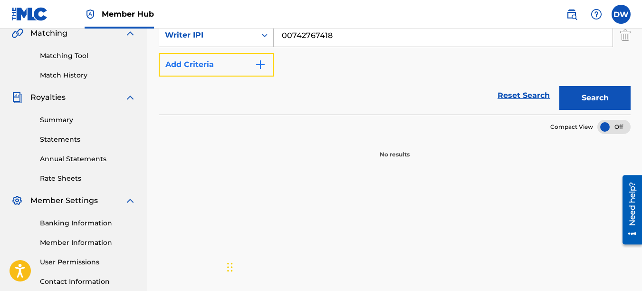
click at [266, 66] on button "Add Criteria" at bounding box center [216, 65] width 115 height 24
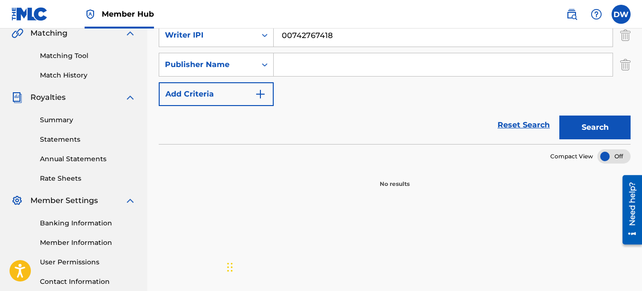
click at [283, 69] on input "Search Form" at bounding box center [443, 64] width 339 height 23
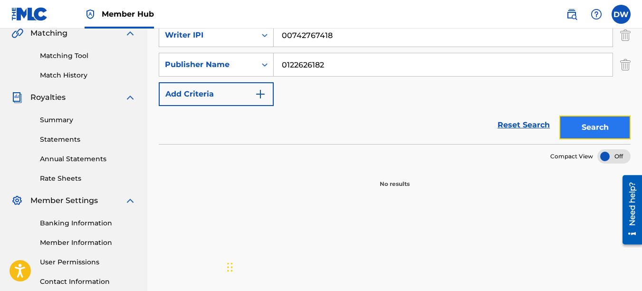
click at [581, 132] on button "Search" at bounding box center [594, 127] width 71 height 24
click at [287, 64] on input "0122626182" at bounding box center [443, 64] width 339 height 23
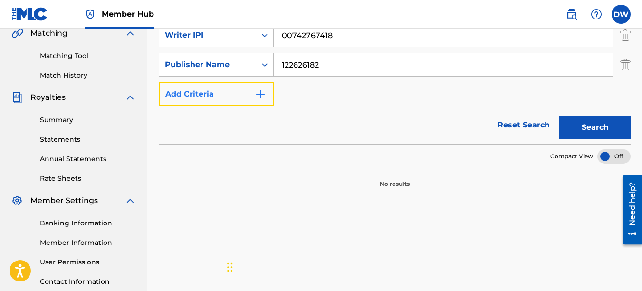
click at [262, 93] on img "Search Form" at bounding box center [260, 93] width 11 height 11
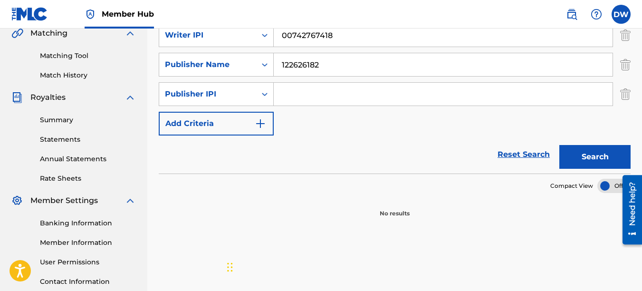
click at [293, 92] on input "Search Form" at bounding box center [443, 94] width 339 height 23
click at [332, 61] on input "122626182" at bounding box center [443, 64] width 339 height 23
type input "1"
type input "REKLAWD.ENT"
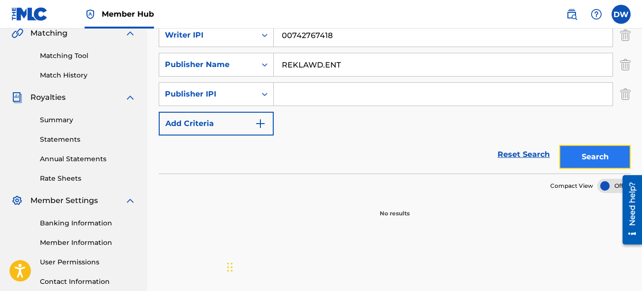
click at [599, 151] on button "Search" at bounding box center [594, 157] width 71 height 24
click at [286, 97] on input "Search Form" at bounding box center [443, 94] width 339 height 23
click at [587, 158] on button "Search" at bounding box center [594, 157] width 71 height 24
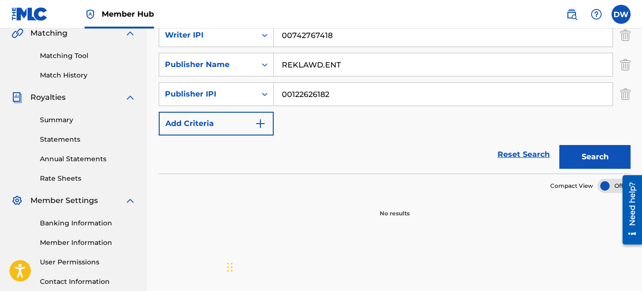
click at [290, 93] on input "00122626182" at bounding box center [443, 94] width 339 height 23
type input "122626182"
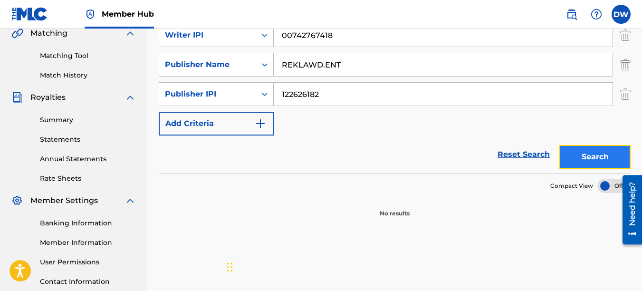
click at [593, 161] on button "Search" at bounding box center [594, 157] width 71 height 24
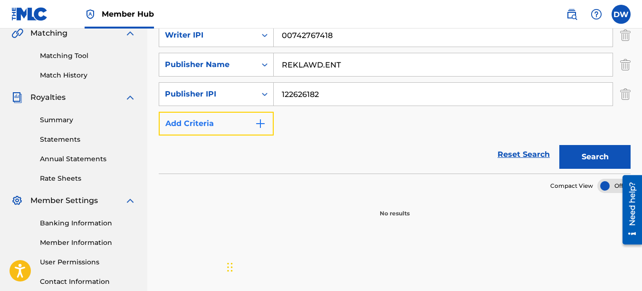
click at [266, 124] on button "Add Criteria" at bounding box center [216, 124] width 115 height 24
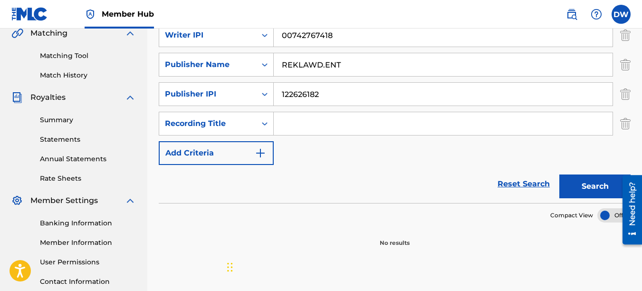
click at [302, 124] on input "Search Form" at bounding box center [443, 123] width 339 height 23
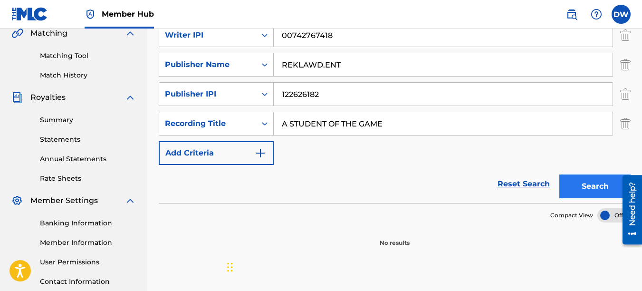
type input "A STUDENT OF THE GAME"
click at [588, 179] on button "Search" at bounding box center [594, 186] width 71 height 24
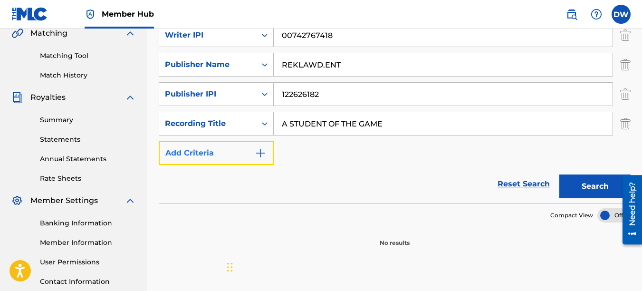
click at [264, 153] on img "Search Form" at bounding box center [260, 152] width 11 height 11
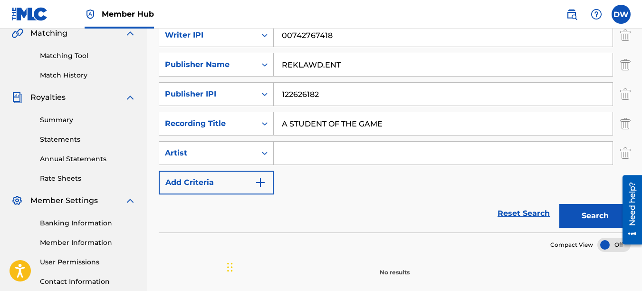
click at [295, 158] on input "Search Form" at bounding box center [443, 153] width 339 height 23
type input "PAIN"
click at [611, 208] on button "Search" at bounding box center [594, 216] width 71 height 24
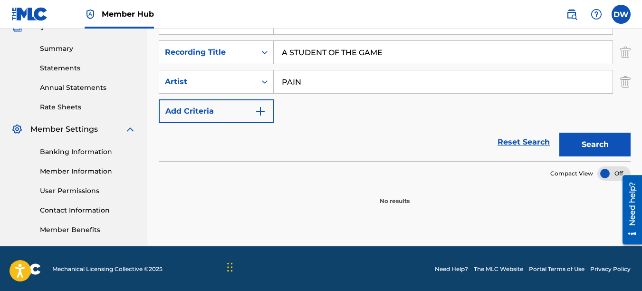
scroll to position [298, 0]
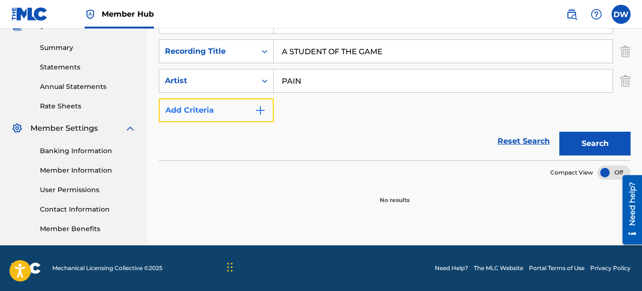
click at [256, 104] on button "Add Criteria" at bounding box center [216, 110] width 115 height 24
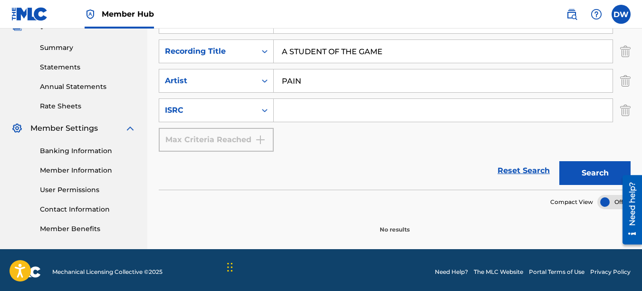
click at [290, 105] on input "Search Form" at bounding box center [443, 110] width 339 height 23
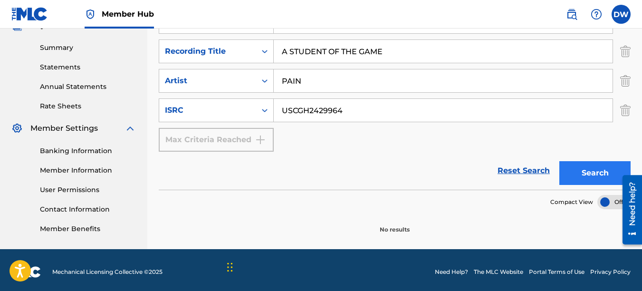
type input "USCGH2429964"
click at [583, 166] on button "Search" at bounding box center [594, 173] width 71 height 24
click at [599, 164] on button "Search" at bounding box center [594, 173] width 71 height 24
click at [589, 176] on button "Search" at bounding box center [594, 173] width 71 height 24
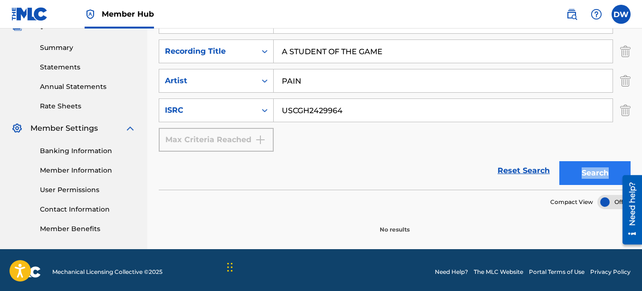
click at [589, 176] on div "Search" at bounding box center [593, 171] width 76 height 38
click at [589, 176] on button "Search" at bounding box center [594, 173] width 71 height 24
click at [590, 177] on button "Search" at bounding box center [594, 173] width 71 height 24
click at [607, 202] on div at bounding box center [613, 202] width 33 height 14
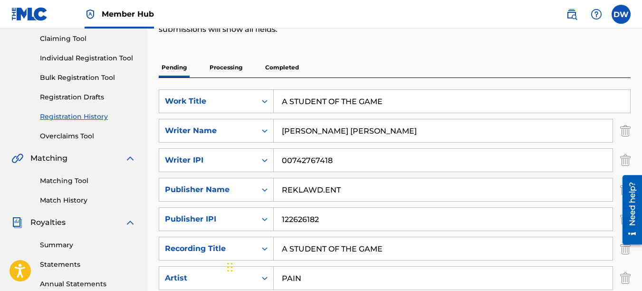
scroll to position [81, 0]
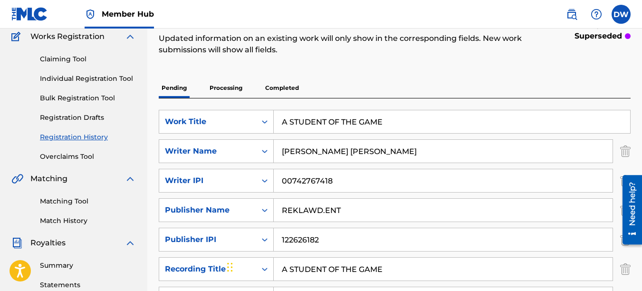
click at [237, 86] on p "Processing" at bounding box center [226, 88] width 38 height 20
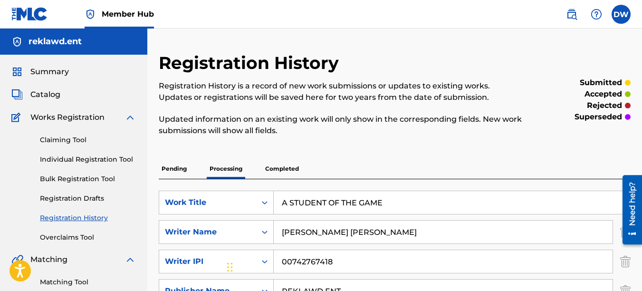
drag, startPoint x: 642, startPoint y: 124, endPoint x: 645, endPoint y: 147, distance: 23.5
click at [642, 147] on html "Accessibility Screen-Reader Guide, Feedback, and Issue Reporting | New window C…" at bounding box center [321, 145] width 642 height 291
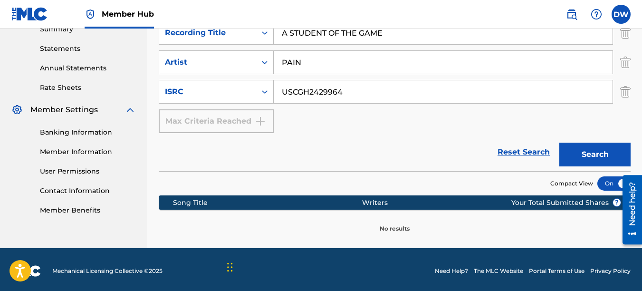
scroll to position [320, 0]
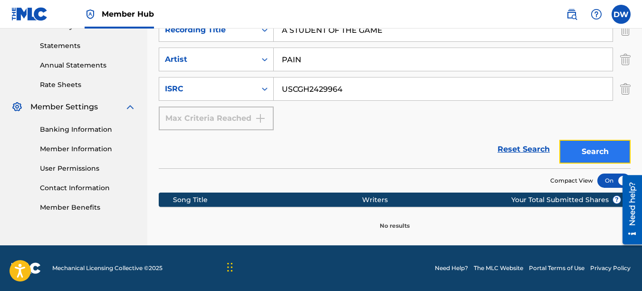
click at [577, 153] on button "Search" at bounding box center [594, 152] width 71 height 24
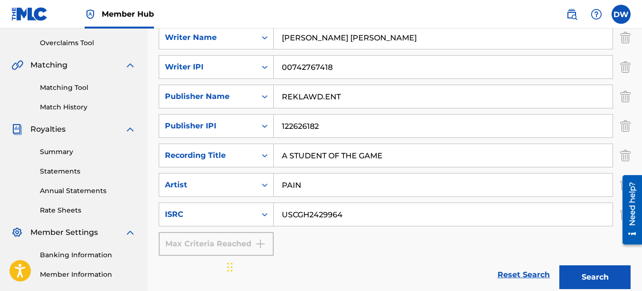
scroll to position [173, 0]
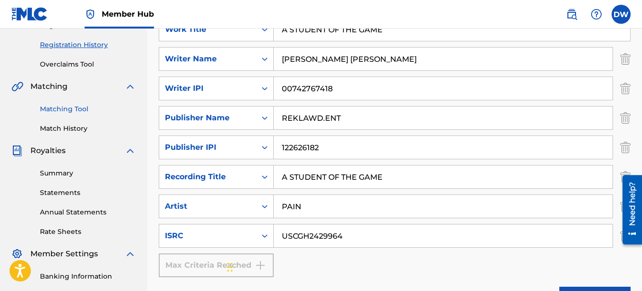
click at [71, 112] on link "Matching Tool" at bounding box center [88, 109] width 96 height 10
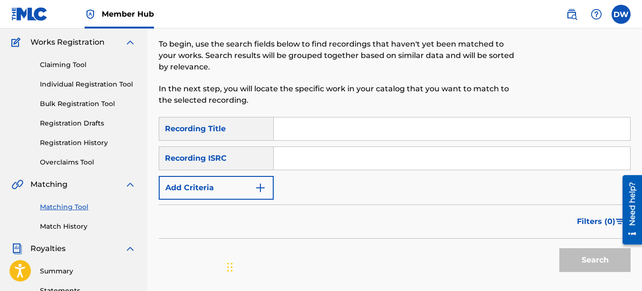
scroll to position [77, 0]
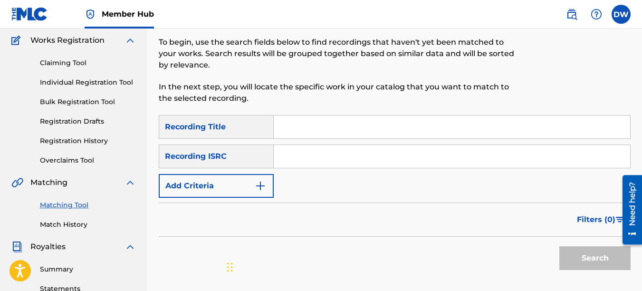
click at [299, 124] on input "Search Form" at bounding box center [452, 126] width 356 height 23
type input "A STUDENT OF THE GAME"
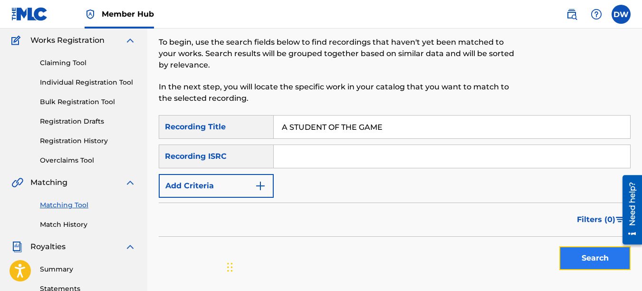
click at [586, 254] on button "Search" at bounding box center [594, 258] width 71 height 24
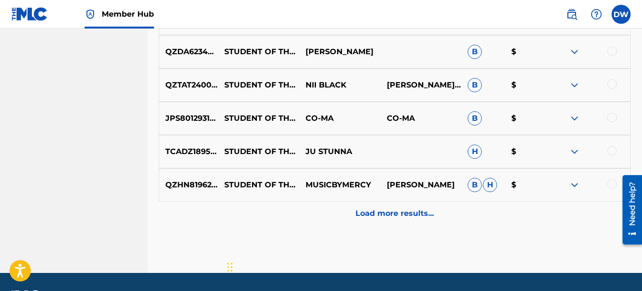
scroll to position [521, 0]
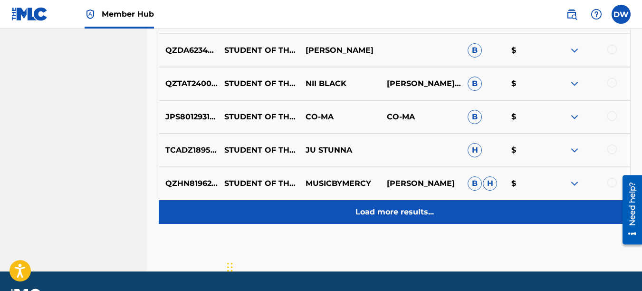
click at [401, 215] on p "Load more results..." at bounding box center [394, 211] width 78 height 11
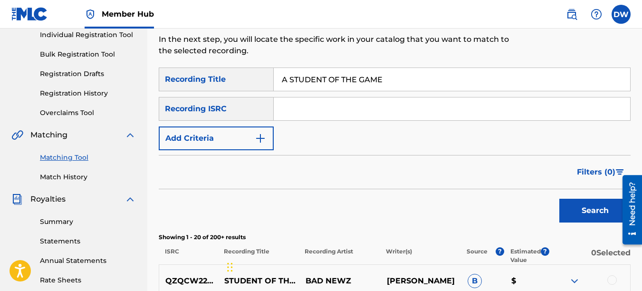
scroll to position [115, 0]
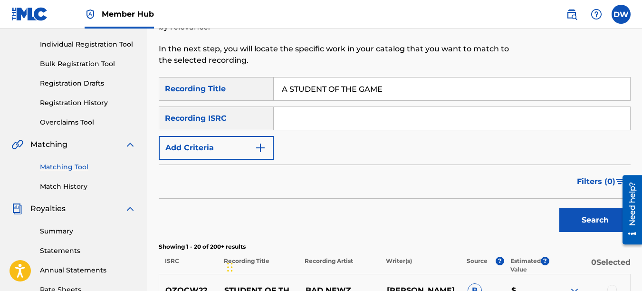
click at [301, 110] on input "Search Form" at bounding box center [452, 118] width 356 height 23
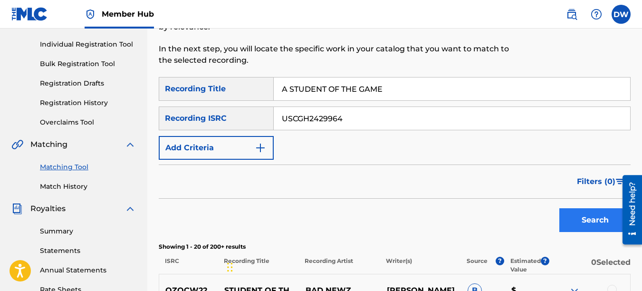
type input "USCGH2429964"
click at [583, 216] on button "Search" at bounding box center [594, 220] width 71 height 24
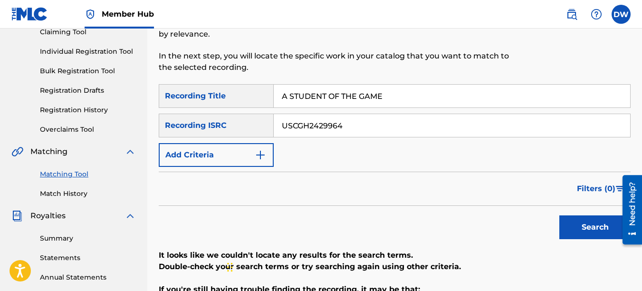
scroll to position [95, 0]
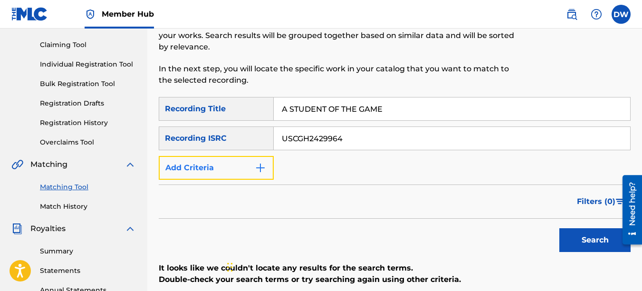
click at [262, 163] on img "Search Form" at bounding box center [260, 167] width 11 height 11
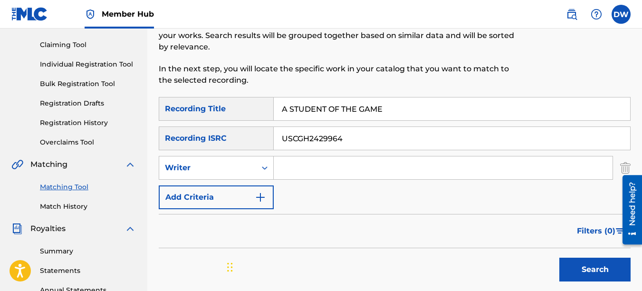
drag, startPoint x: 286, startPoint y: 165, endPoint x: 301, endPoint y: 180, distance: 20.8
click at [301, 180] on div "SearchWithCriteriab85bfd6f-ab0c-4f85-be91-22206a3c30dd Recording Title A STUDEN…" at bounding box center [395, 153] width 472 height 112
type input "00742767418"
click at [614, 286] on div "Search" at bounding box center [593, 267] width 76 height 38
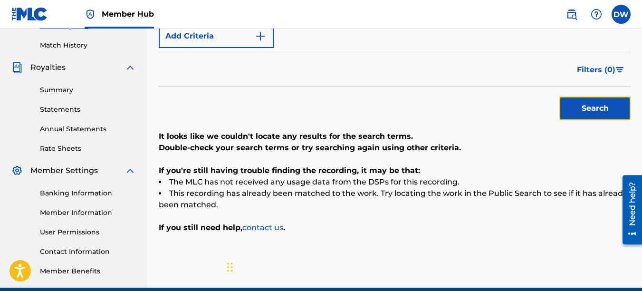
scroll to position [246, 0]
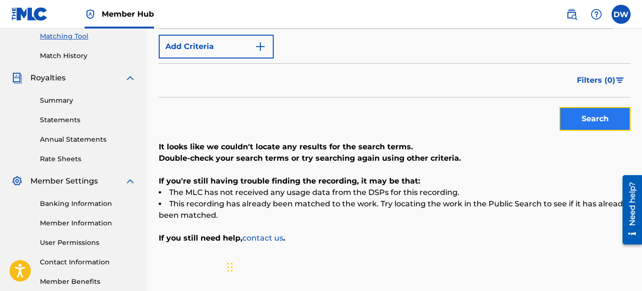
click at [585, 117] on button "Search" at bounding box center [594, 119] width 71 height 24
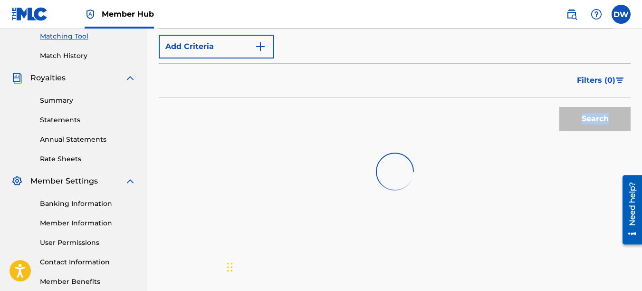
click at [585, 117] on div "Search" at bounding box center [593, 116] width 76 height 38
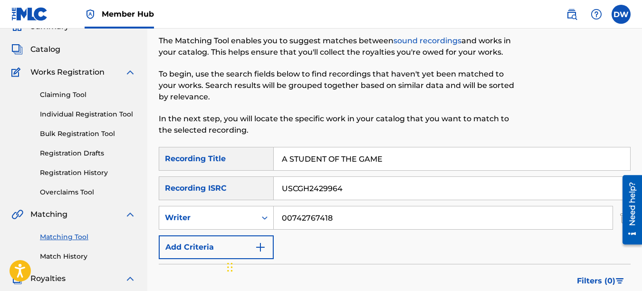
scroll to position [3, 0]
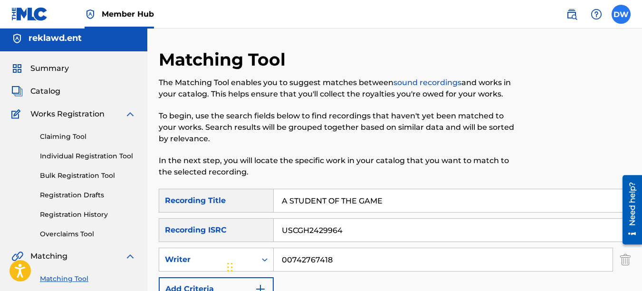
click at [617, 12] on label at bounding box center [621, 14] width 19 height 19
click at [621, 14] on input "DW [PERSON_NAME] [EMAIL_ADDRESS][DOMAIN_NAME] Notification Preferences Profile …" at bounding box center [621, 14] width 0 height 0
click at [617, 12] on div "DW DW [PERSON_NAME] [EMAIL_ADDRESS][DOMAIN_NAME] Notification Preferences Profi…" at bounding box center [621, 14] width 19 height 19
click at [622, 21] on label at bounding box center [621, 14] width 19 height 19
click at [621, 14] on input "DW [PERSON_NAME] [EMAIL_ADDRESS][DOMAIN_NAME] Notification Preferences Profile …" at bounding box center [621, 14] width 0 height 0
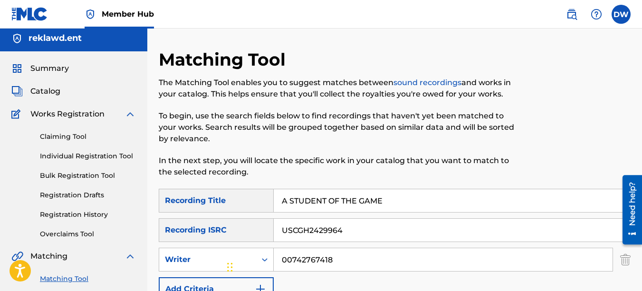
click at [500, 129] on p "To begin, use the search fields below to find recordings that haven't yet been …" at bounding box center [341, 127] width 364 height 34
click at [621, 16] on label at bounding box center [621, 14] width 19 height 19
click at [621, 14] on input "DW [PERSON_NAME] [EMAIL_ADDRESS][DOMAIN_NAME] Notification Preferences Profile …" at bounding box center [621, 14] width 0 height 0
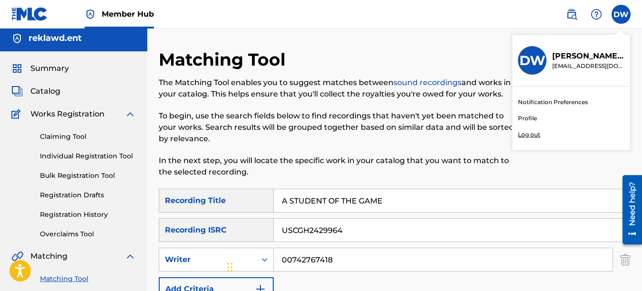
click at [537, 61] on h3 "DW" at bounding box center [532, 60] width 26 height 17
click at [621, 14] on input "DW [PERSON_NAME] [EMAIL_ADDRESS][DOMAIN_NAME] Notification Preferences Profile …" at bounding box center [621, 14] width 0 height 0
click at [527, 115] on link "Profile" at bounding box center [527, 118] width 19 height 9
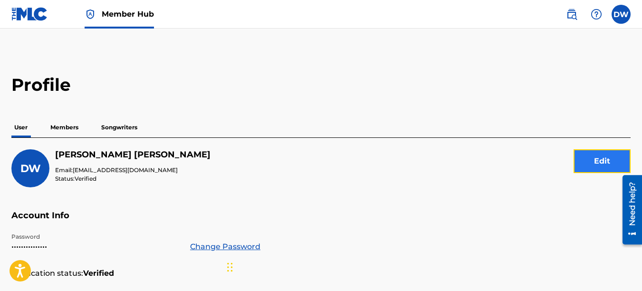
click at [604, 163] on button "Edit" at bounding box center [602, 161] width 57 height 24
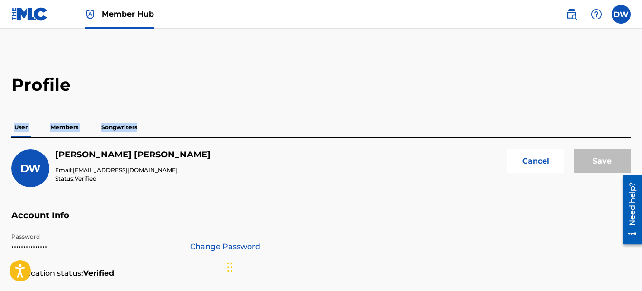
drag, startPoint x: 640, startPoint y: 93, endPoint x: 642, endPoint y: 116, distance: 22.9
click at [642, 116] on html "Accessibility Screen-Reader Guide, Feedback, and Issue Reporting | New window C…" at bounding box center [321, 145] width 642 height 291
drag, startPoint x: 642, startPoint y: 116, endPoint x: 519, endPoint y: 91, distance: 125.2
click at [519, 91] on h2 "Profile" at bounding box center [320, 84] width 619 height 21
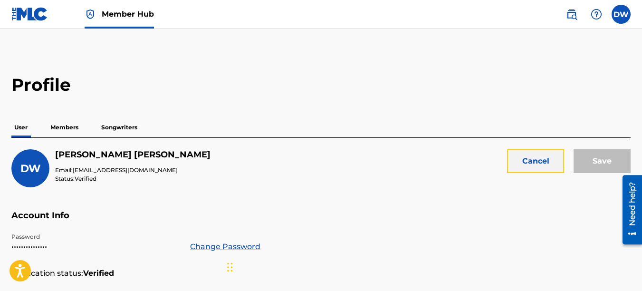
click at [521, 165] on button "Cancel" at bounding box center [535, 161] width 57 height 24
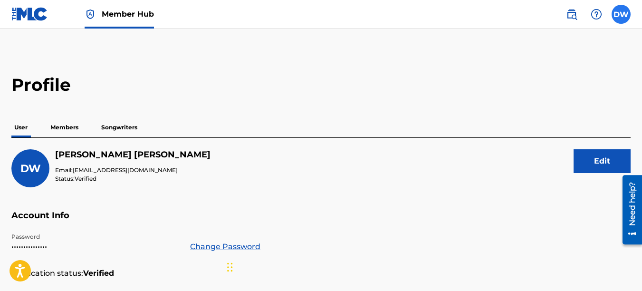
click at [622, 11] on label at bounding box center [621, 14] width 19 height 19
click at [621, 14] on input "DW [PERSON_NAME] [EMAIL_ADDRESS][DOMAIN_NAME] Notification Preferences Profile …" at bounding box center [621, 14] width 0 height 0
click at [61, 130] on p "Members" at bounding box center [65, 127] width 34 height 20
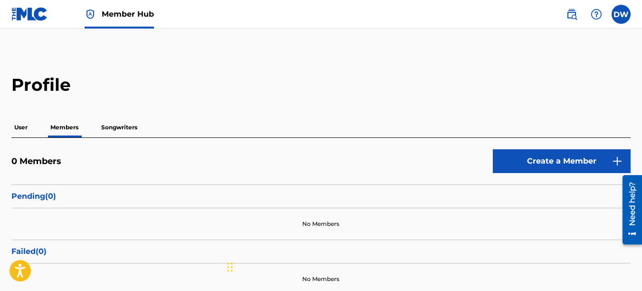
click at [128, 127] on p "Songwriters" at bounding box center [119, 127] width 42 height 20
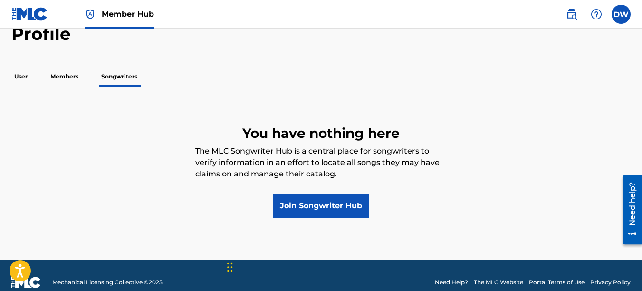
scroll to position [65, 0]
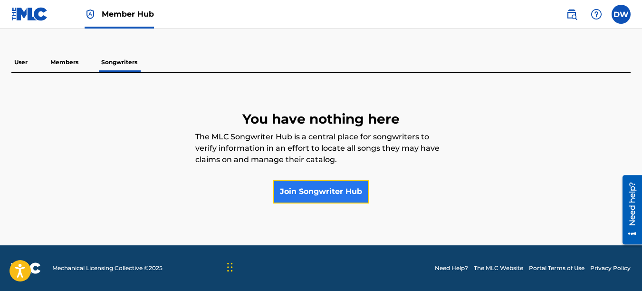
click at [314, 190] on link "Join Songwriter Hub" at bounding box center [321, 192] width 96 height 24
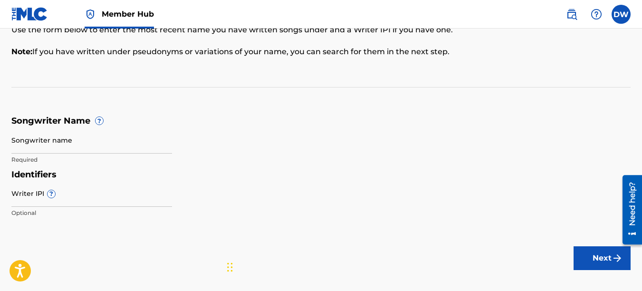
scroll to position [90, 0]
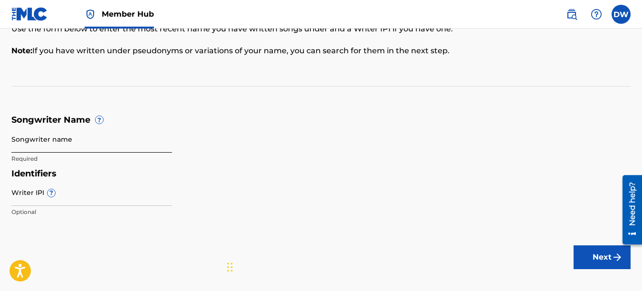
click at [67, 141] on input "Songwriter name" at bounding box center [91, 138] width 161 height 27
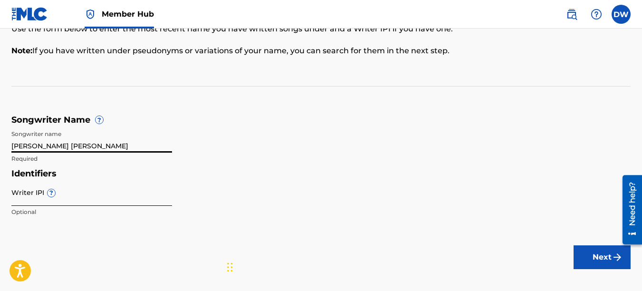
type input "[PERSON_NAME] [PERSON_NAME]"
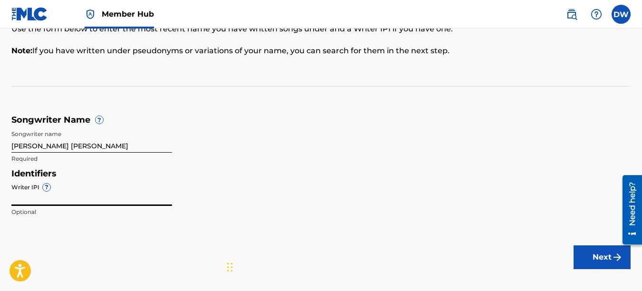
click at [48, 199] on input "Writer IPI ?" at bounding box center [91, 192] width 161 height 27
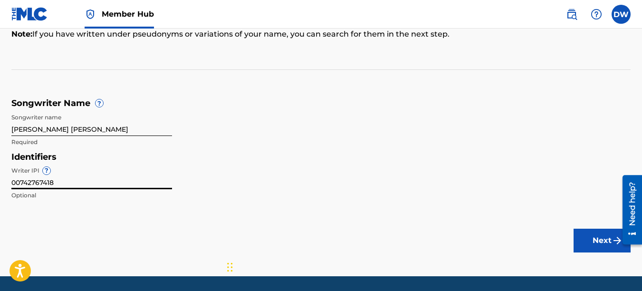
scroll to position [138, 0]
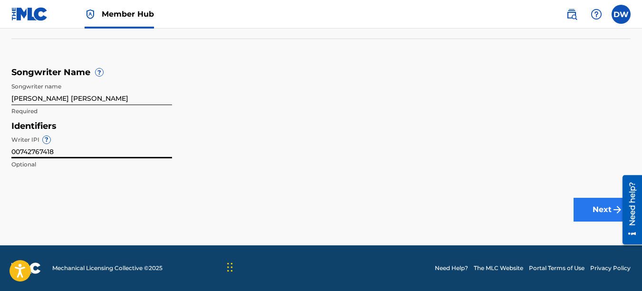
type input "00742767418"
click at [595, 210] on button "Next" at bounding box center [602, 210] width 57 height 24
